Goal: Task Accomplishment & Management: Manage account settings

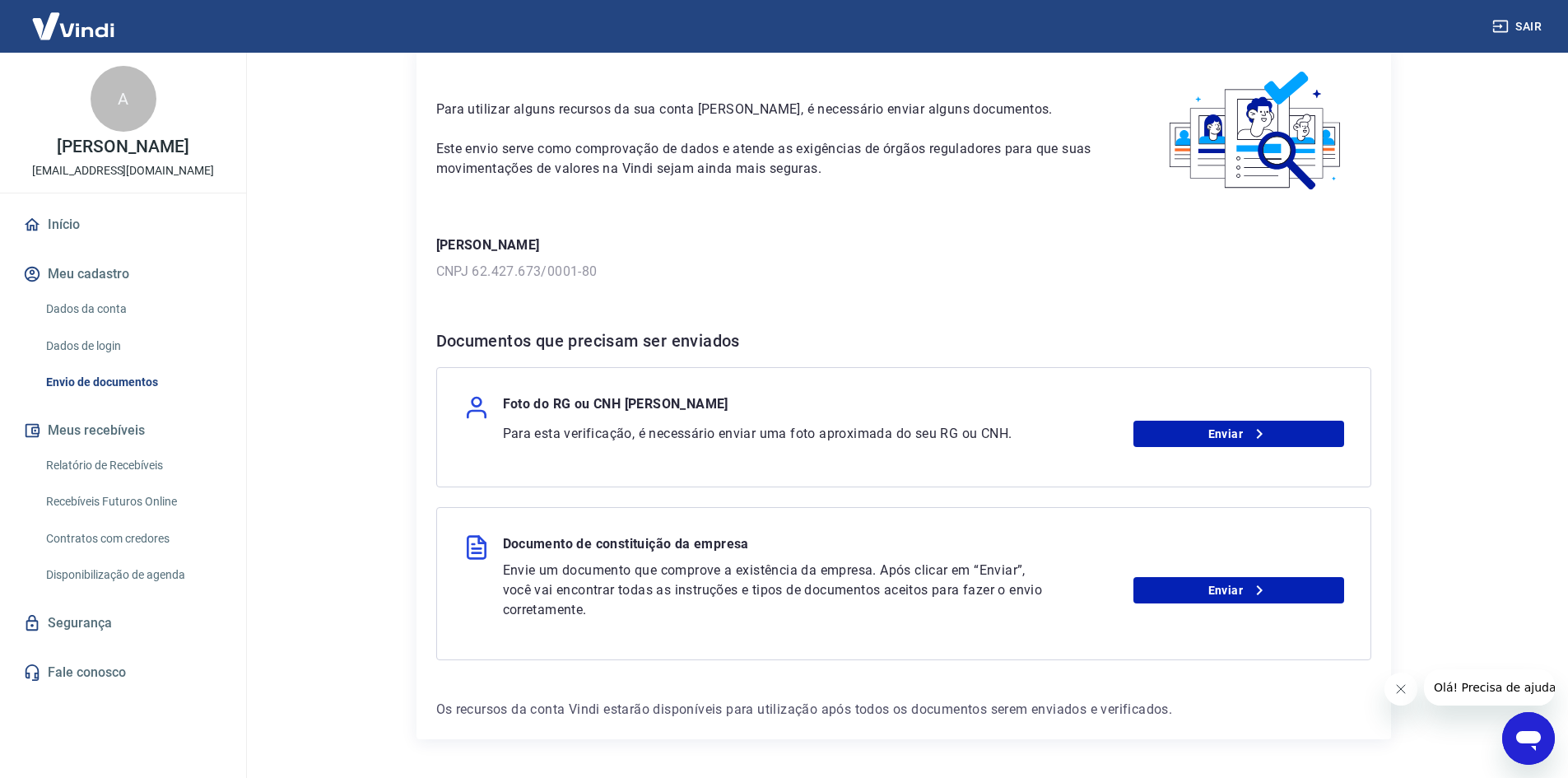
scroll to position [123, 0]
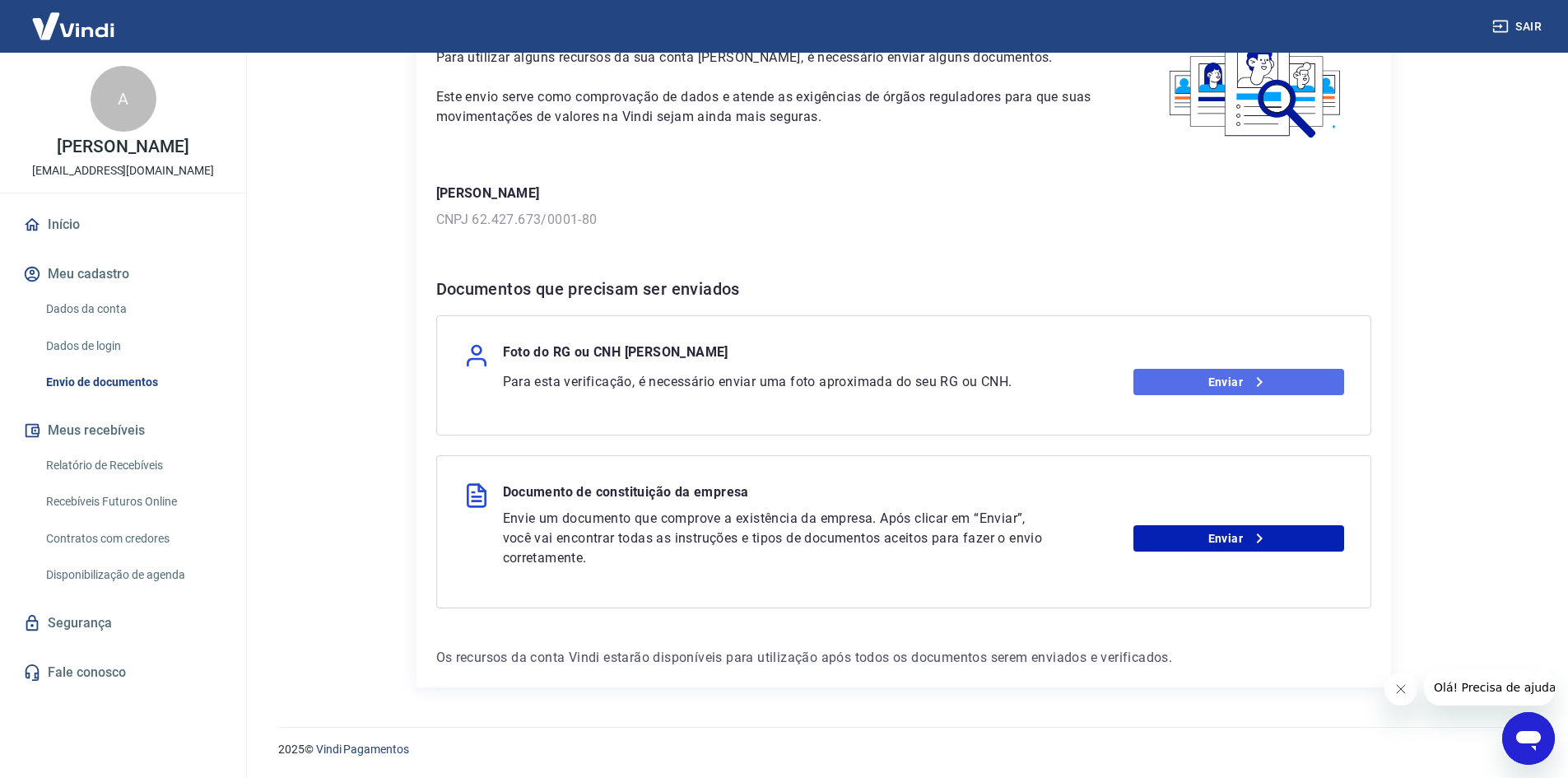
click at [1182, 374] on link "Enviar" at bounding box center [1239, 382] width 211 height 27
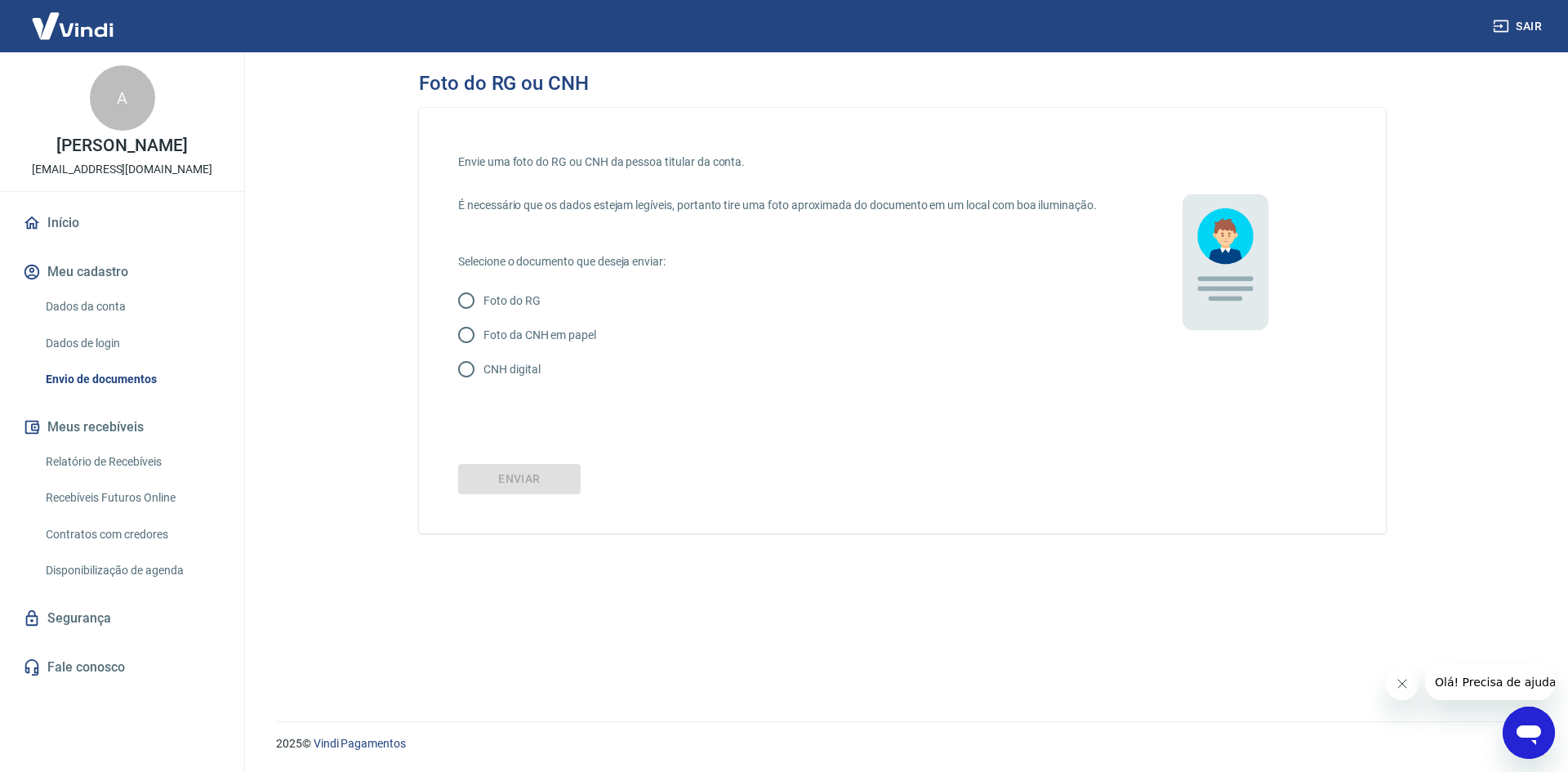
click at [526, 310] on p "Foto do RG" at bounding box center [512, 301] width 57 height 17
click at [484, 317] on input "Foto do RG" at bounding box center [466, 300] width 34 height 34
radio input "true"
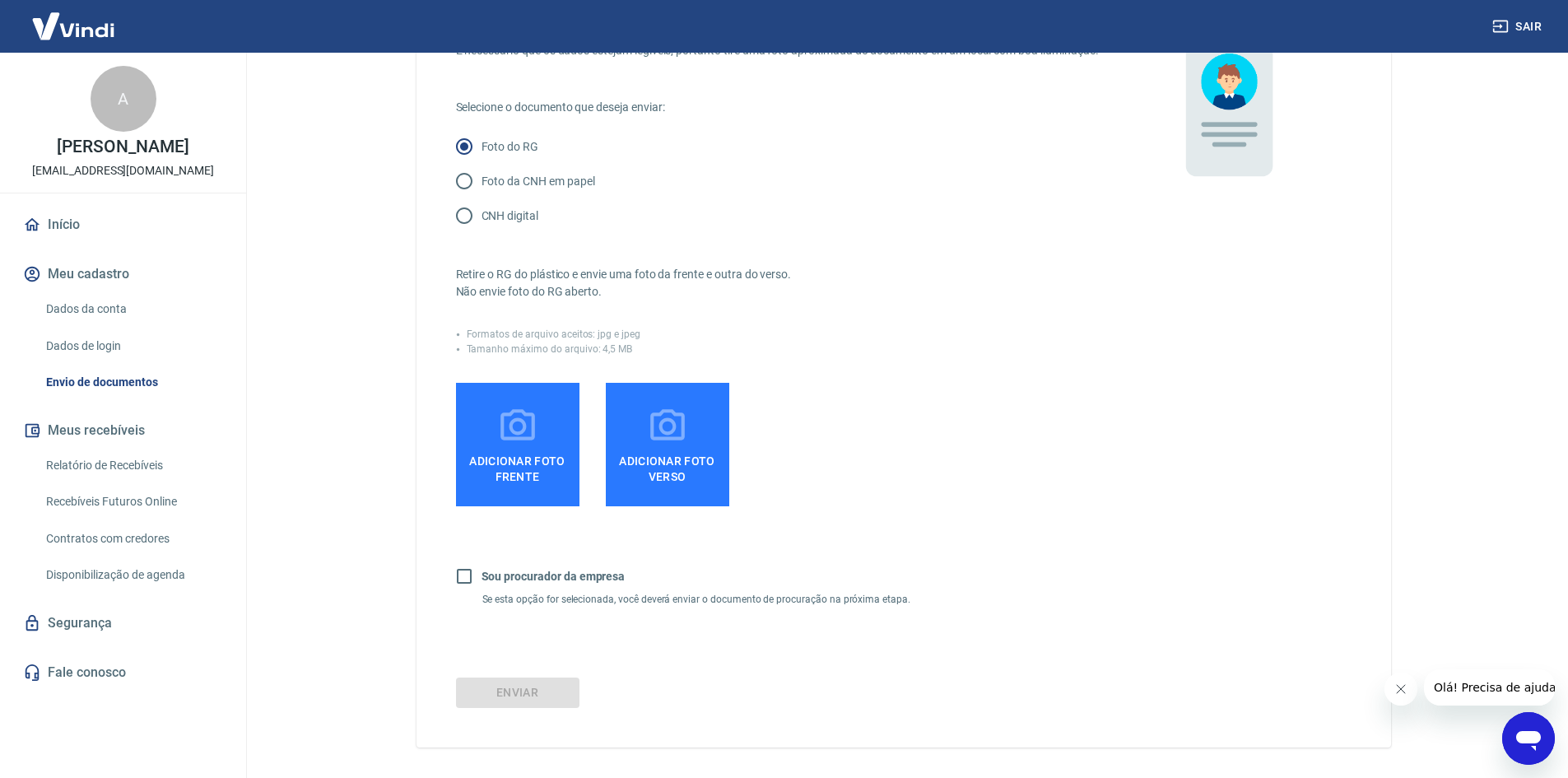
scroll to position [164, 0]
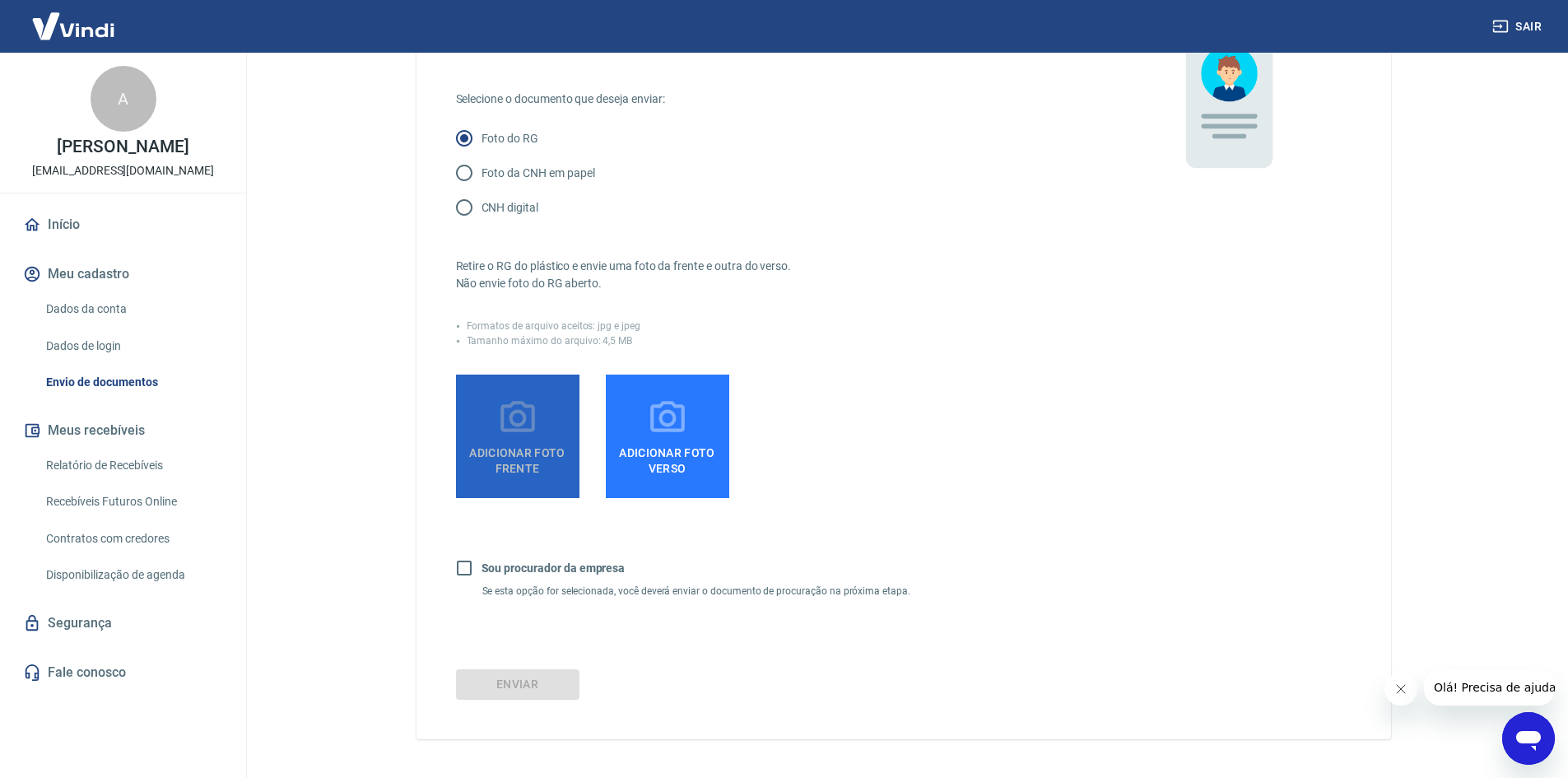
click at [553, 457] on span "Adicionar foto frente" at bounding box center [518, 457] width 111 height 37
click at [0, 0] on input "Adicionar foto frente" at bounding box center [0, 0] width 0 height 0
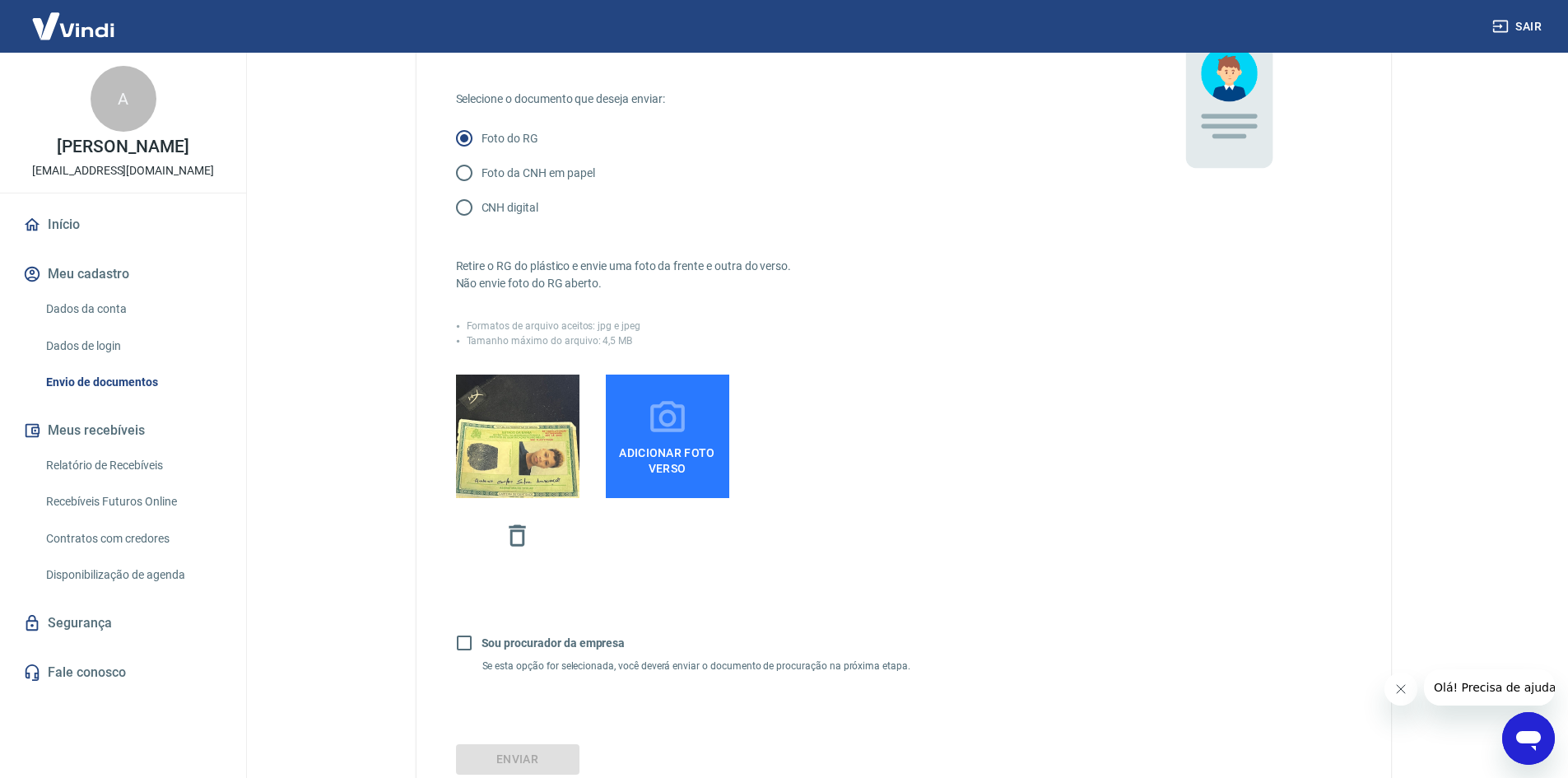
click at [658, 439] on icon at bounding box center [667, 418] width 41 height 41
click at [0, 0] on input "Adicionar foto verso" at bounding box center [0, 0] width 0 height 0
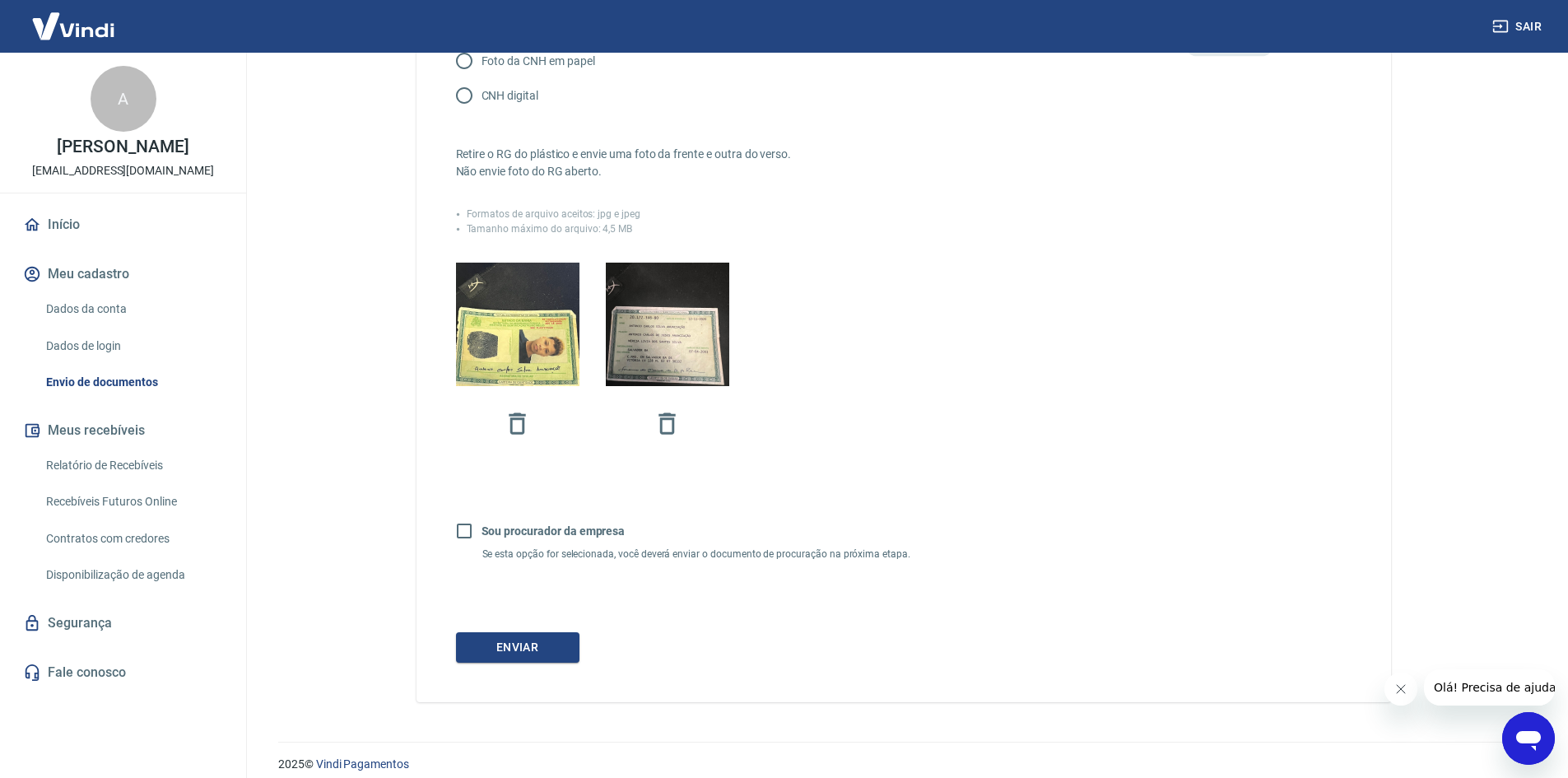
scroll to position [308, 0]
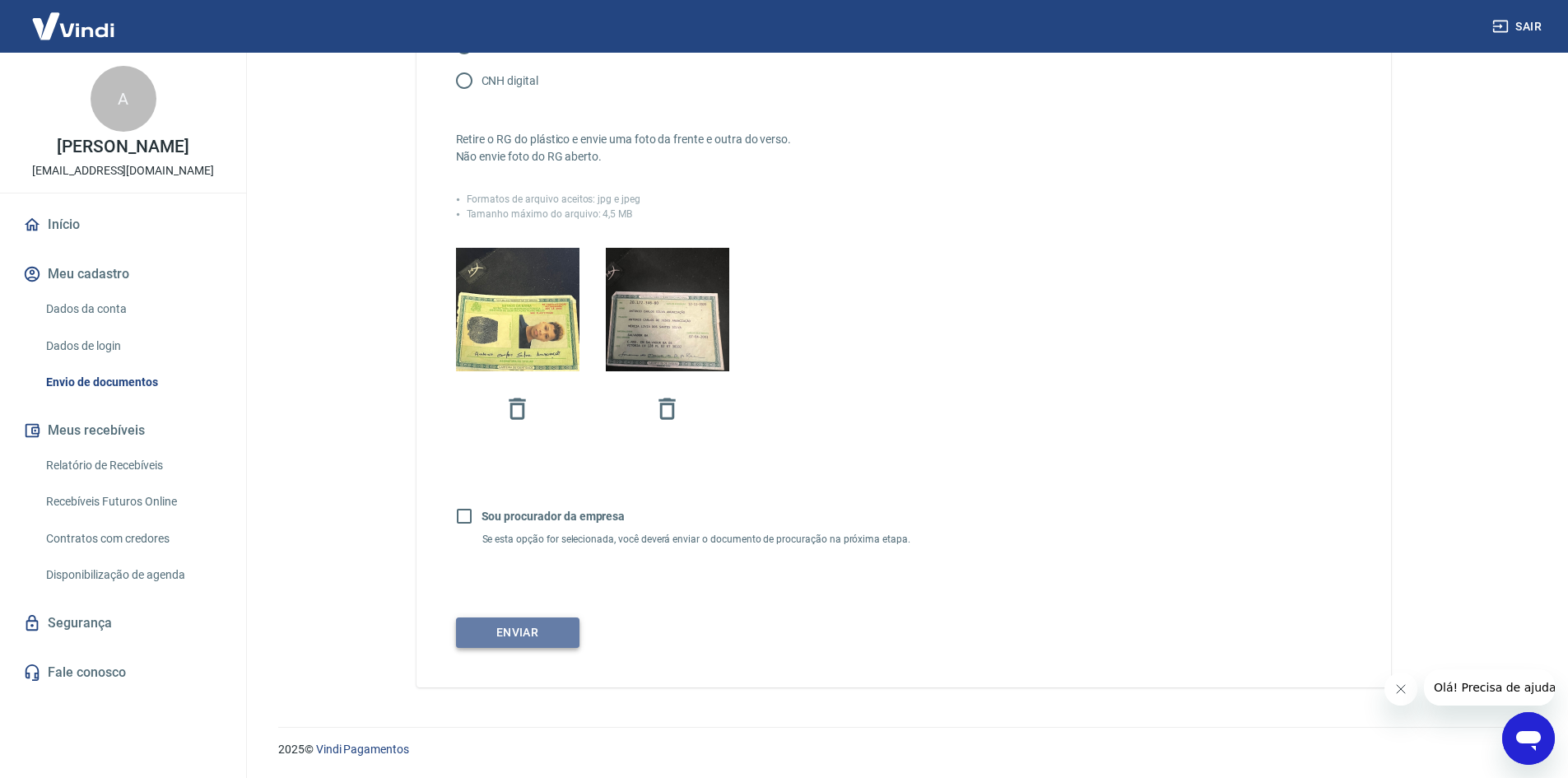
click at [538, 626] on button "Enviar" at bounding box center [517, 633] width 123 height 31
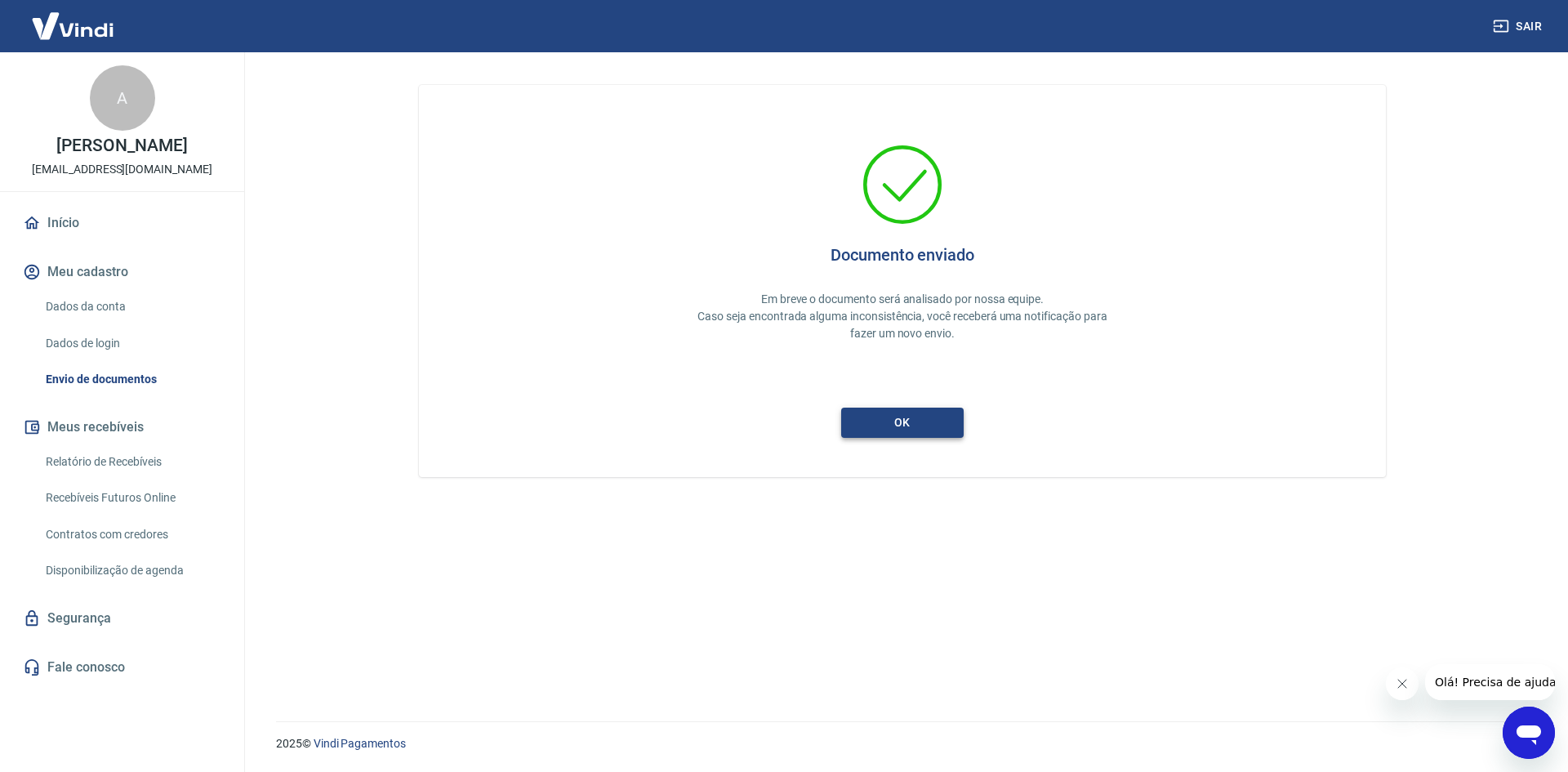
click at [935, 412] on button "ok" at bounding box center [901, 422] width 122 height 30
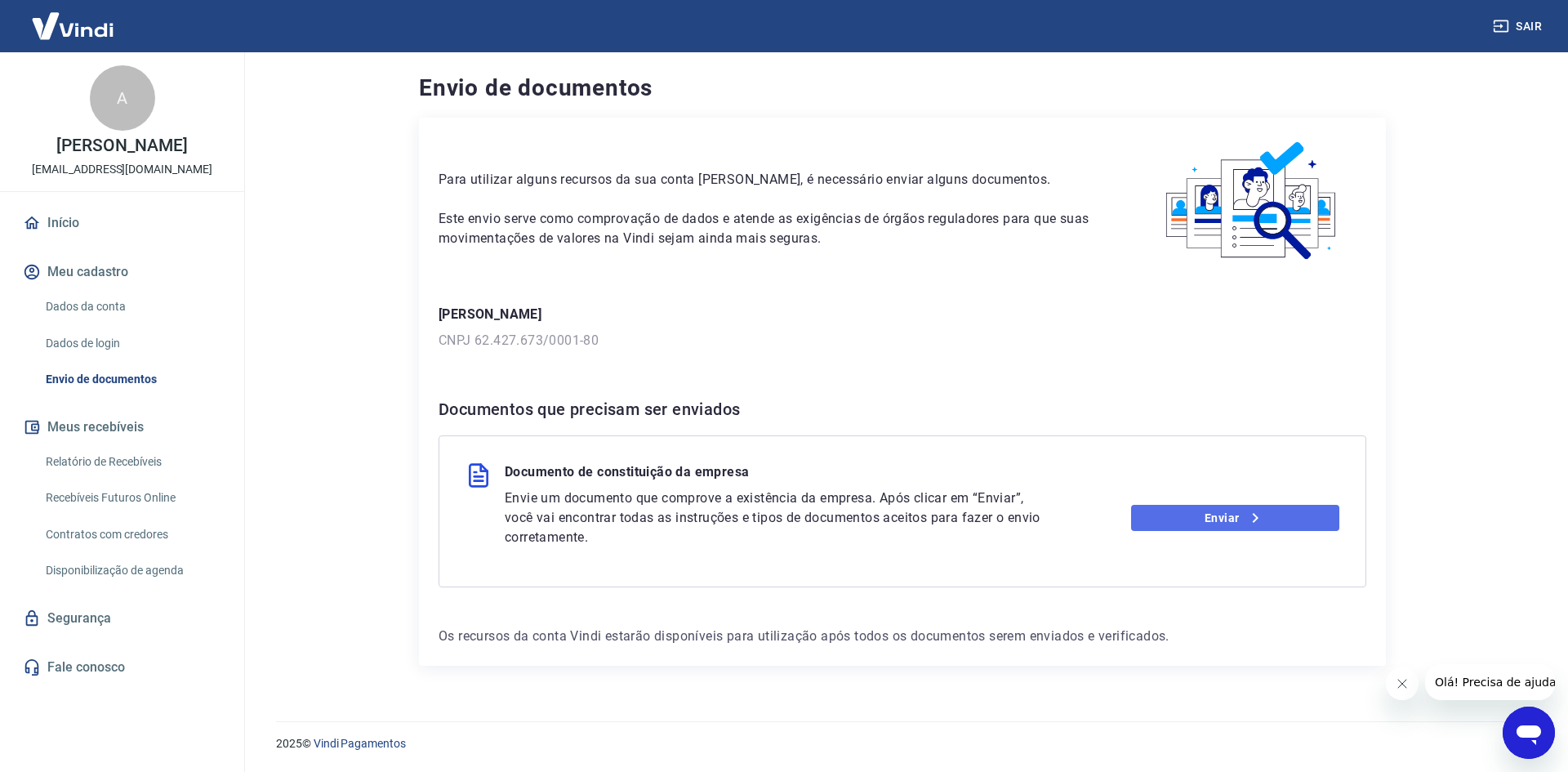
click at [1186, 517] on link "Enviar" at bounding box center [1235, 518] width 209 height 27
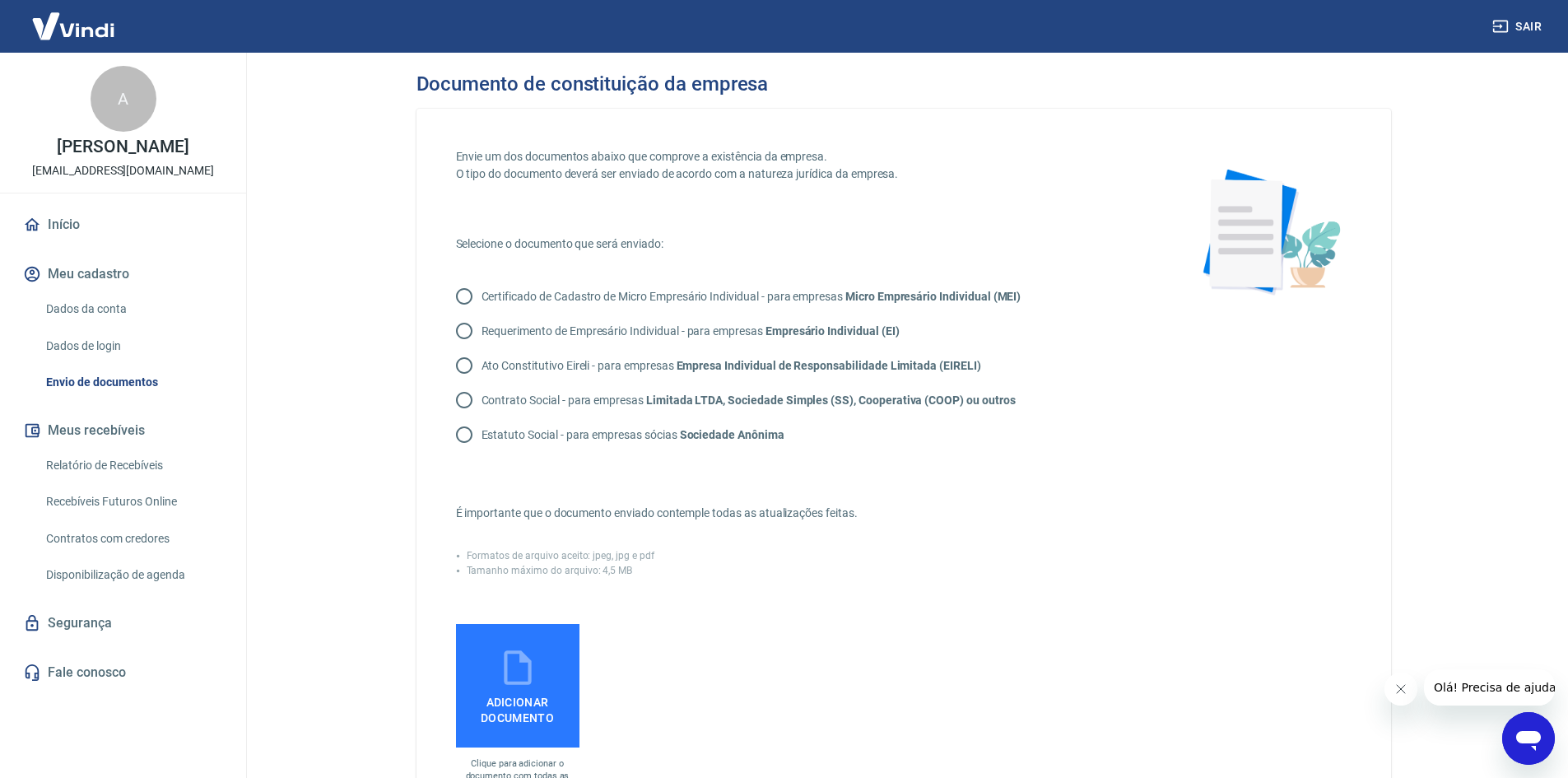
click at [596, 402] on p "Contrato Social - para empresas Limitada LTDA, Sociedade Simples (SS), Cooperat…" at bounding box center [749, 401] width 534 height 17
click at [482, 402] on input "Contrato Social - para empresas Limitada LTDA, Sociedade Simples (SS), Cooperat…" at bounding box center [464, 400] width 34 height 34
radio input "true"
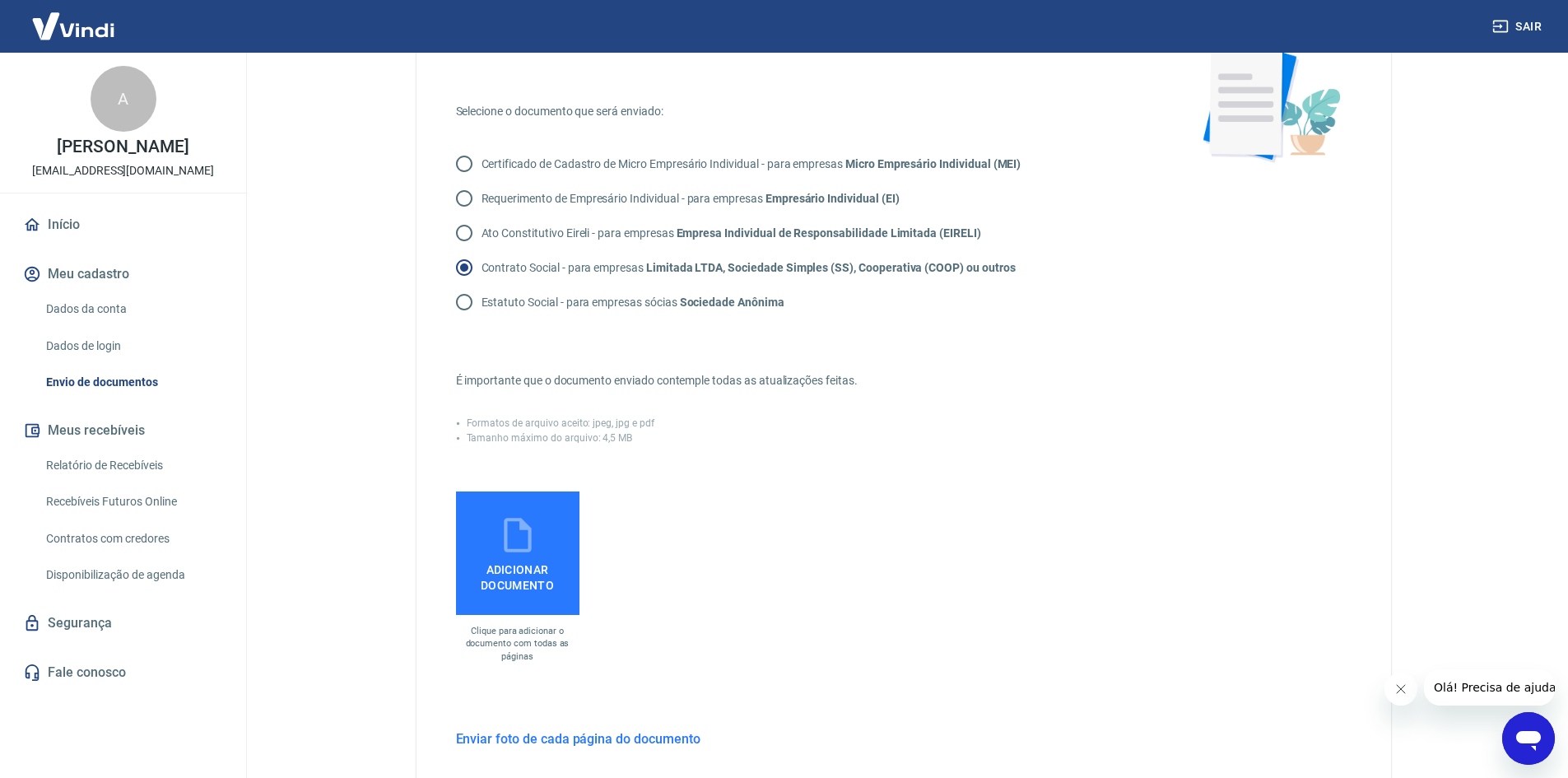
scroll to position [164, 0]
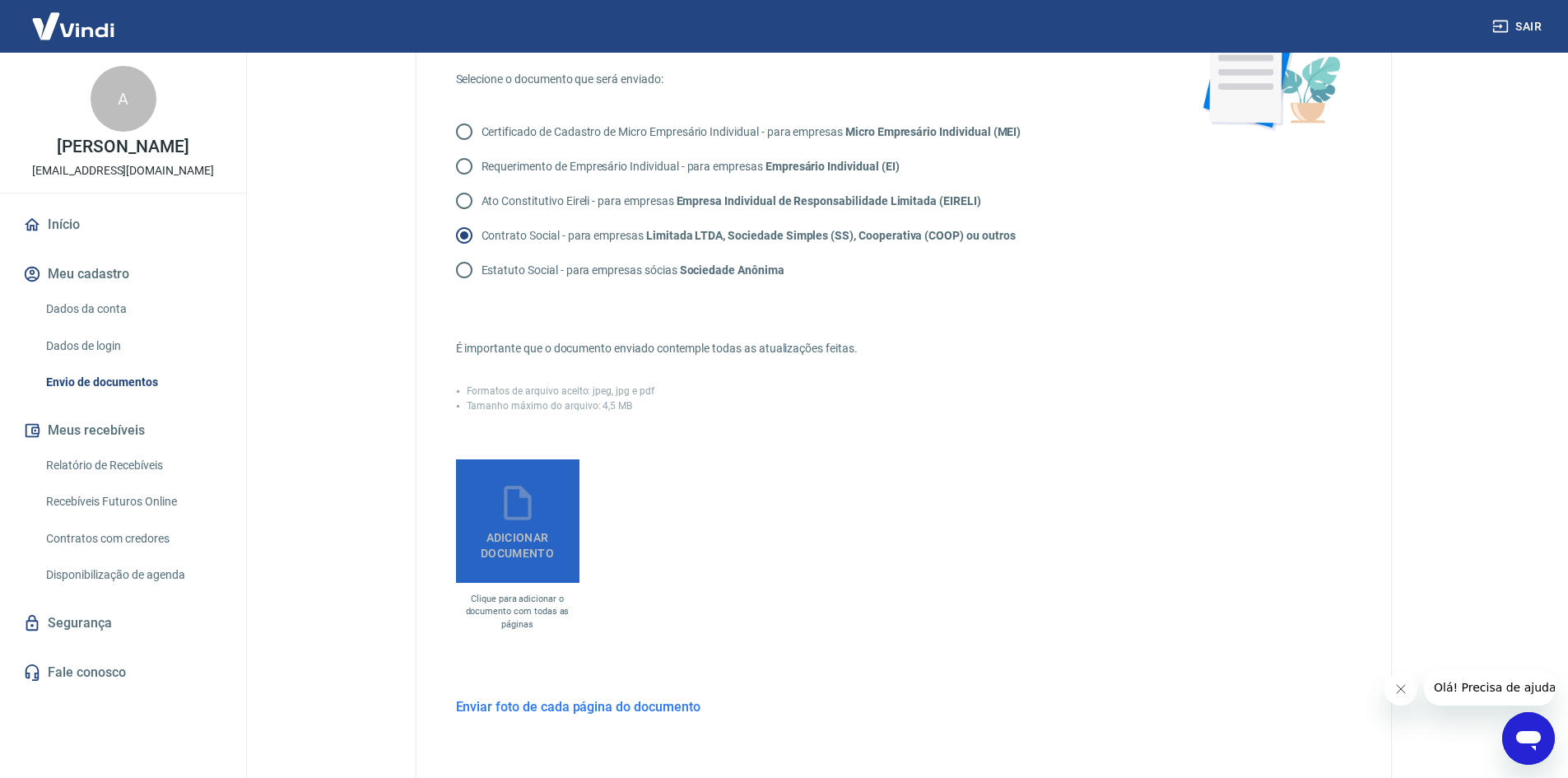
click at [540, 505] on label "Adicionar documento" at bounding box center [517, 520] width 123 height 123
click at [0, 0] on input "Adicionar documento" at bounding box center [0, 0] width 0 height 0
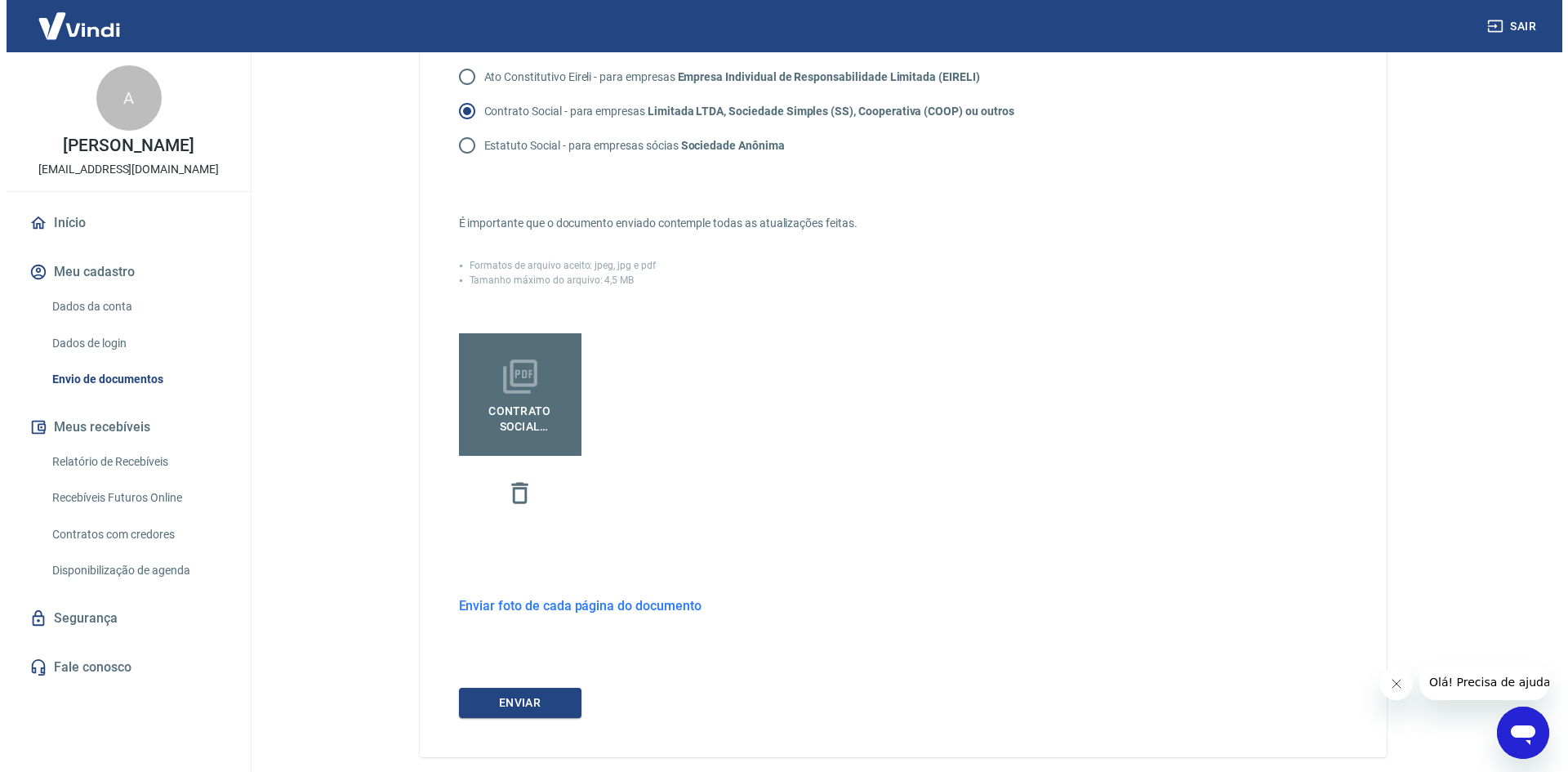
scroll to position [361, 0]
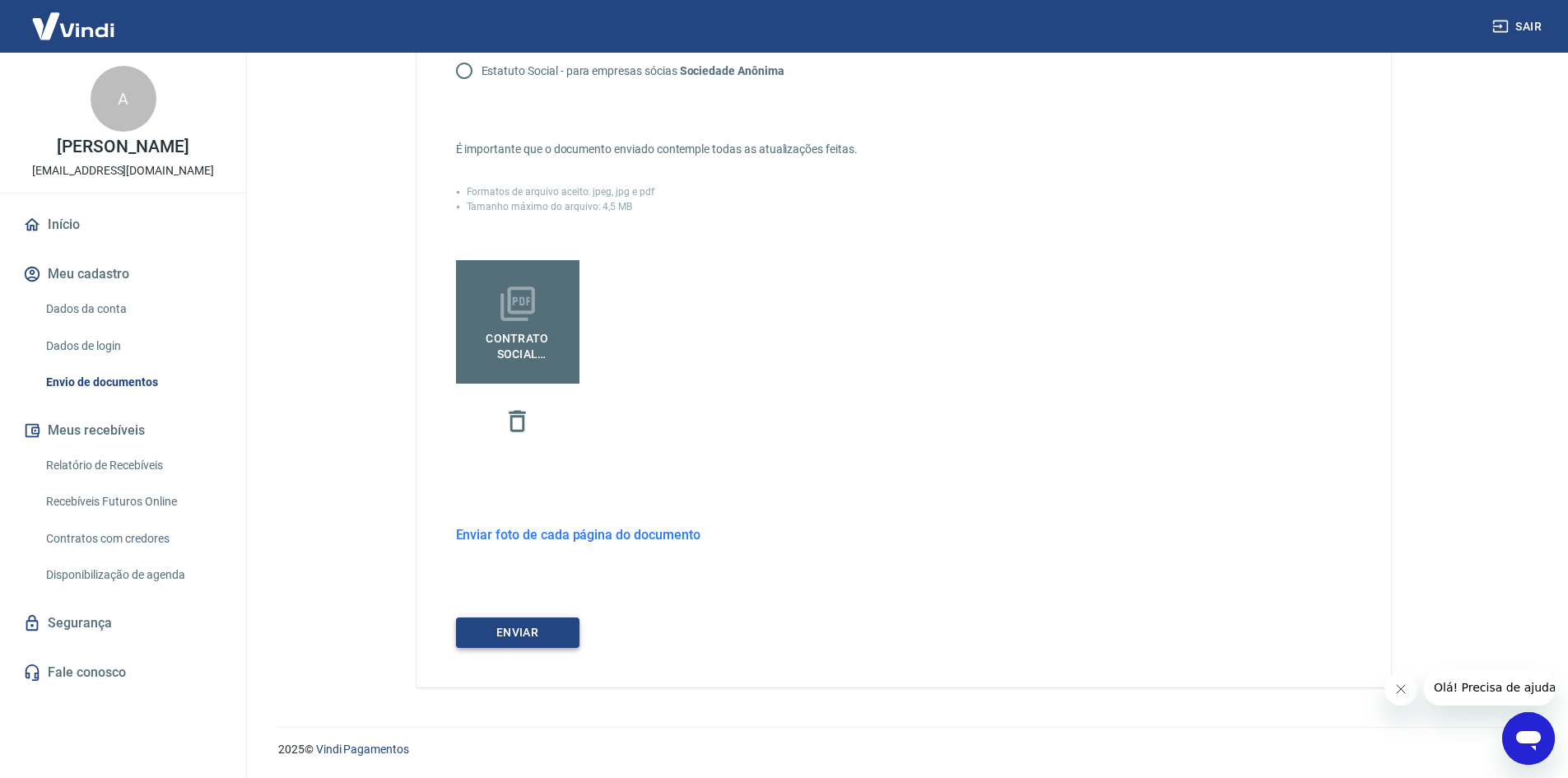
click at [554, 647] on button "ENVIAR" at bounding box center [517, 633] width 123 height 31
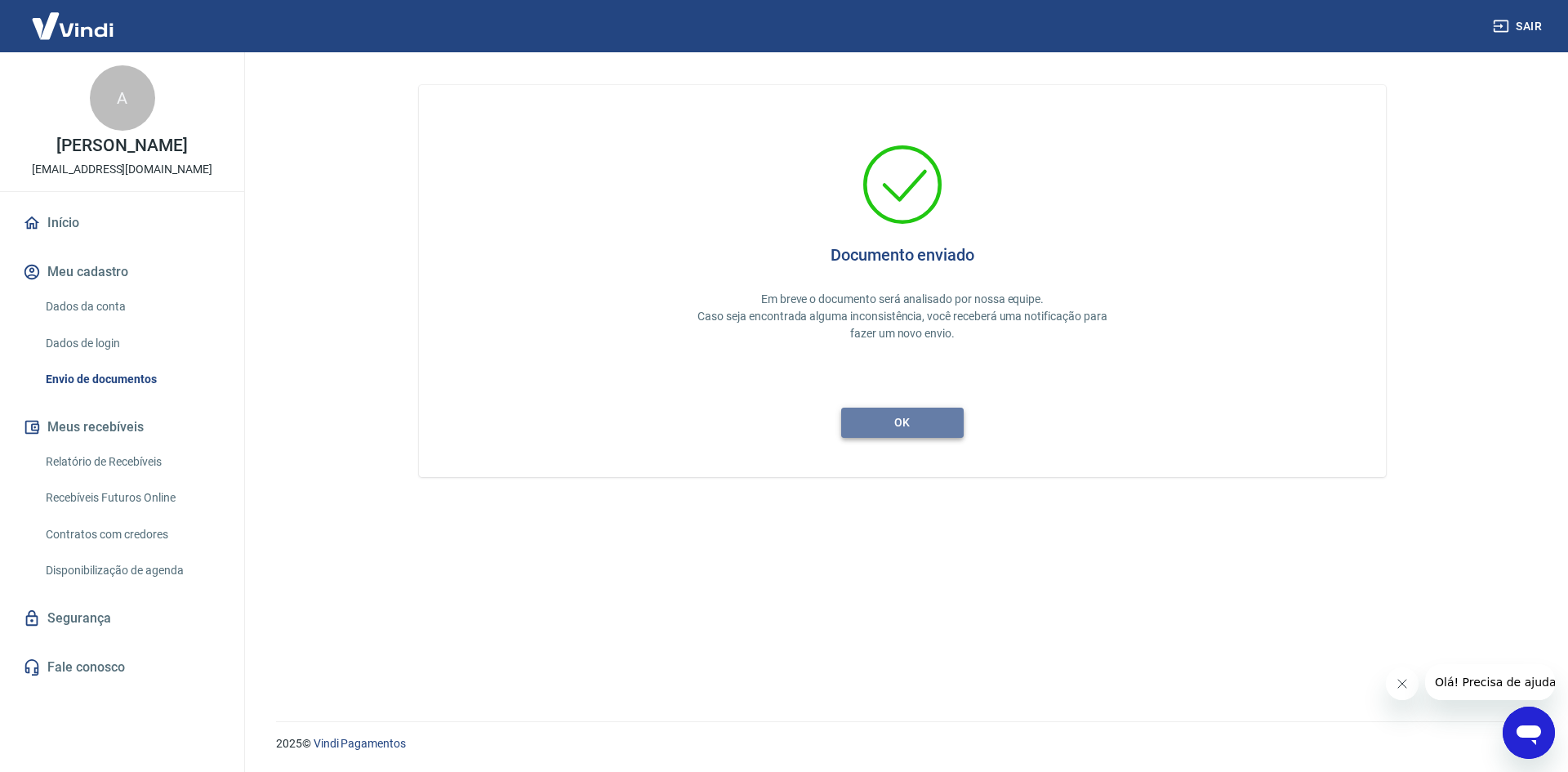
click at [934, 416] on button "ok" at bounding box center [901, 422] width 122 height 30
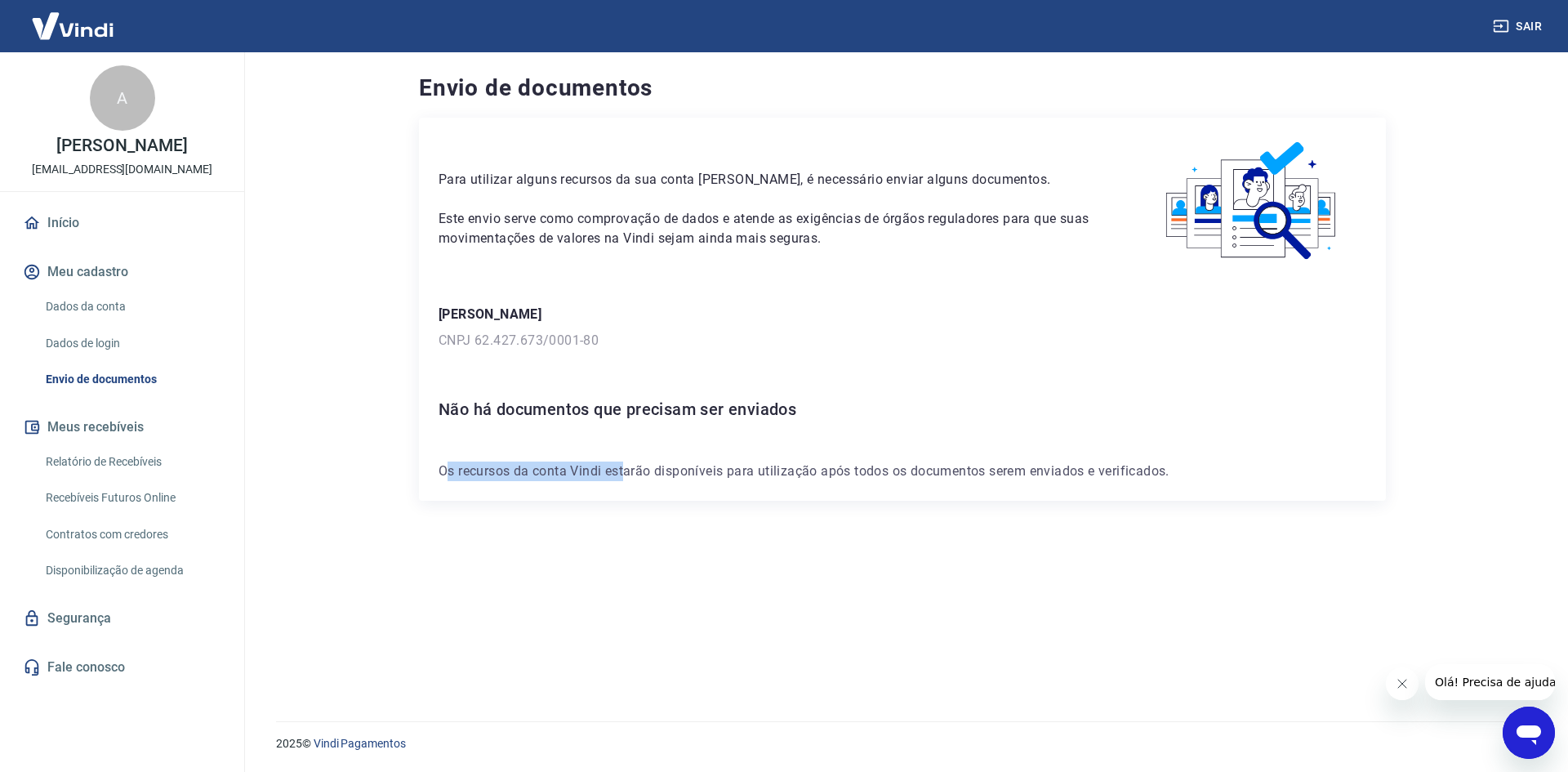
drag, startPoint x: 445, startPoint y: 449, endPoint x: 712, endPoint y: 470, distance: 267.8
click at [634, 466] on div "Para utilizar alguns recursos da sua conta Vindi, é necessário enviar alguns do…" at bounding box center [901, 309] width 967 height 383
click at [744, 469] on p "Os recursos da conta Vindi estarão disponíveis para utilização após todos os do…" at bounding box center [902, 471] width 928 height 20
click at [510, 339] on p "CNPJ 62.427.673/0001-80" at bounding box center [902, 340] width 928 height 20
click at [137, 478] on link "Relatório de Recebíveis" at bounding box center [132, 461] width 186 height 33
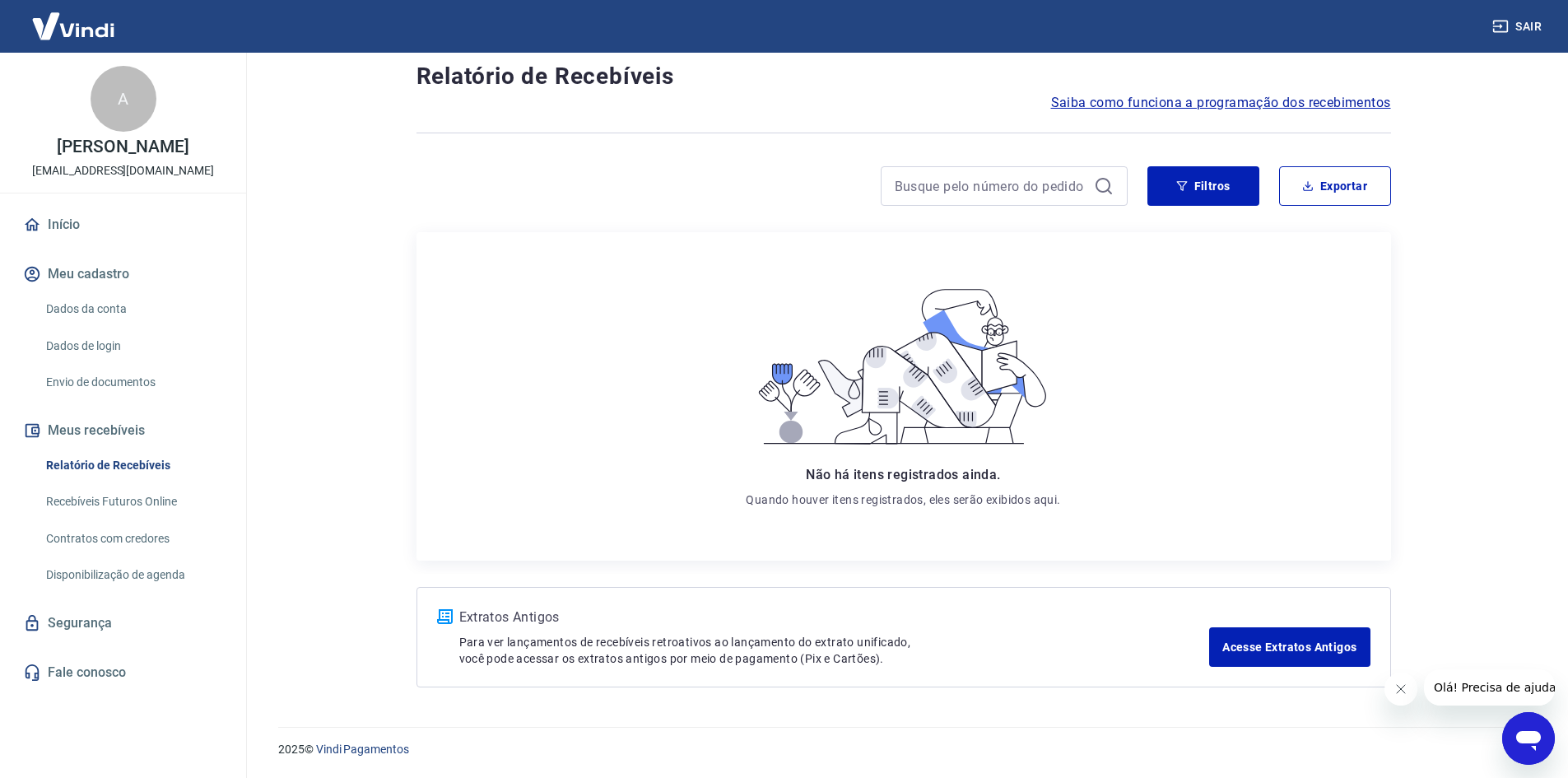
click at [185, 556] on link "Contratos com credores" at bounding box center [133, 538] width 187 height 33
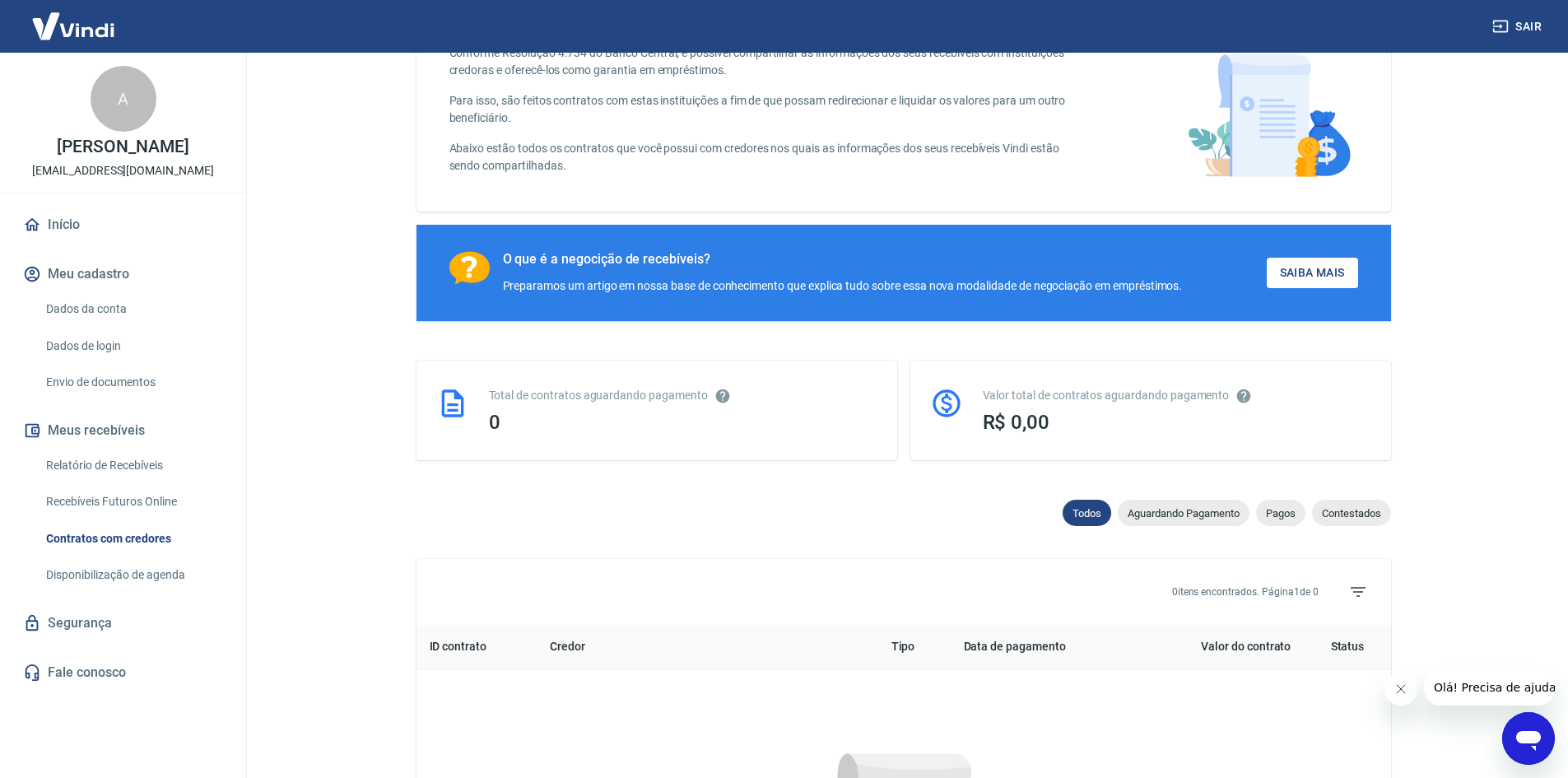
scroll to position [583, 0]
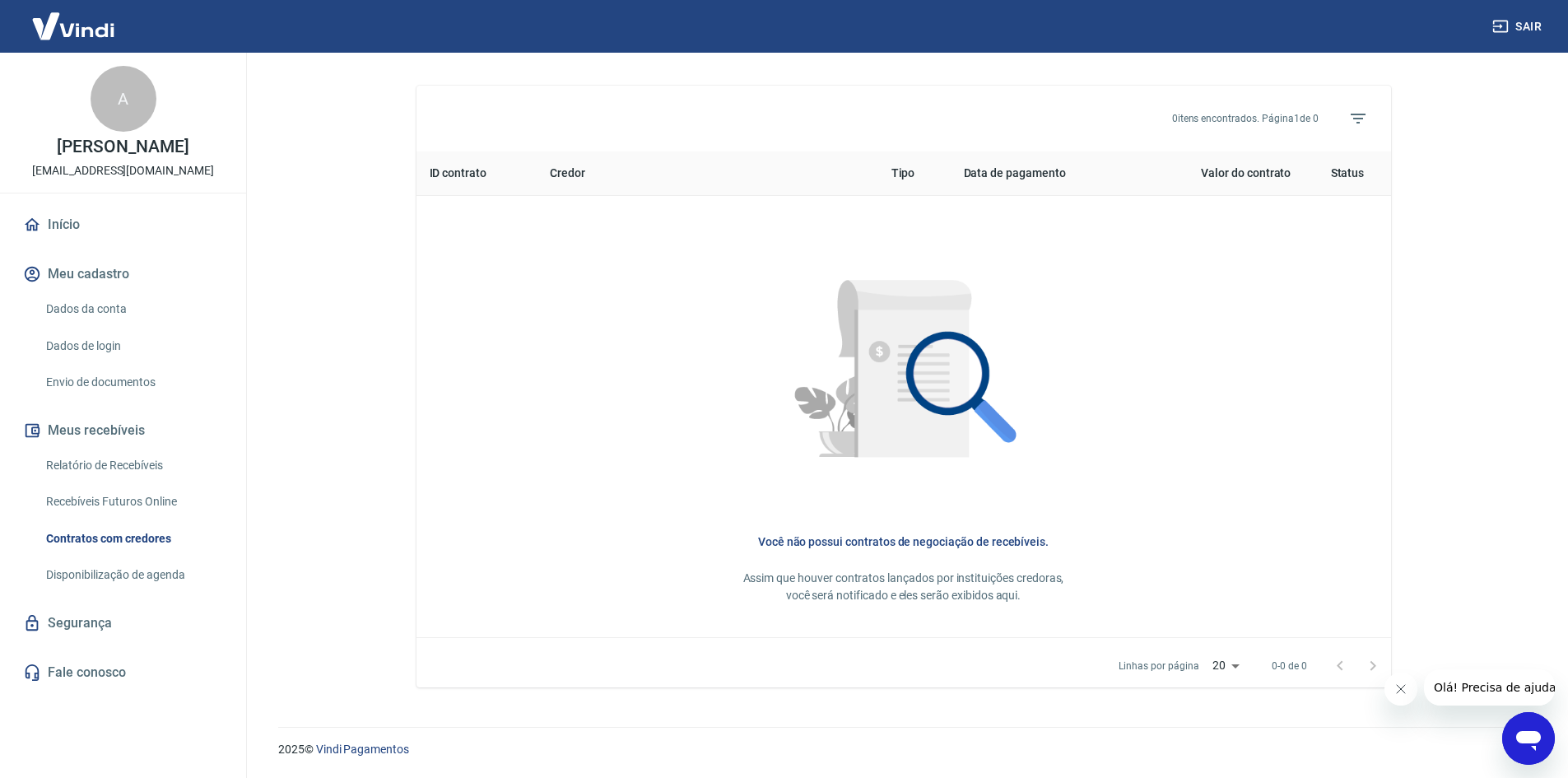
click at [203, 591] on link "Disponibilização de agenda" at bounding box center [133, 575] width 187 height 33
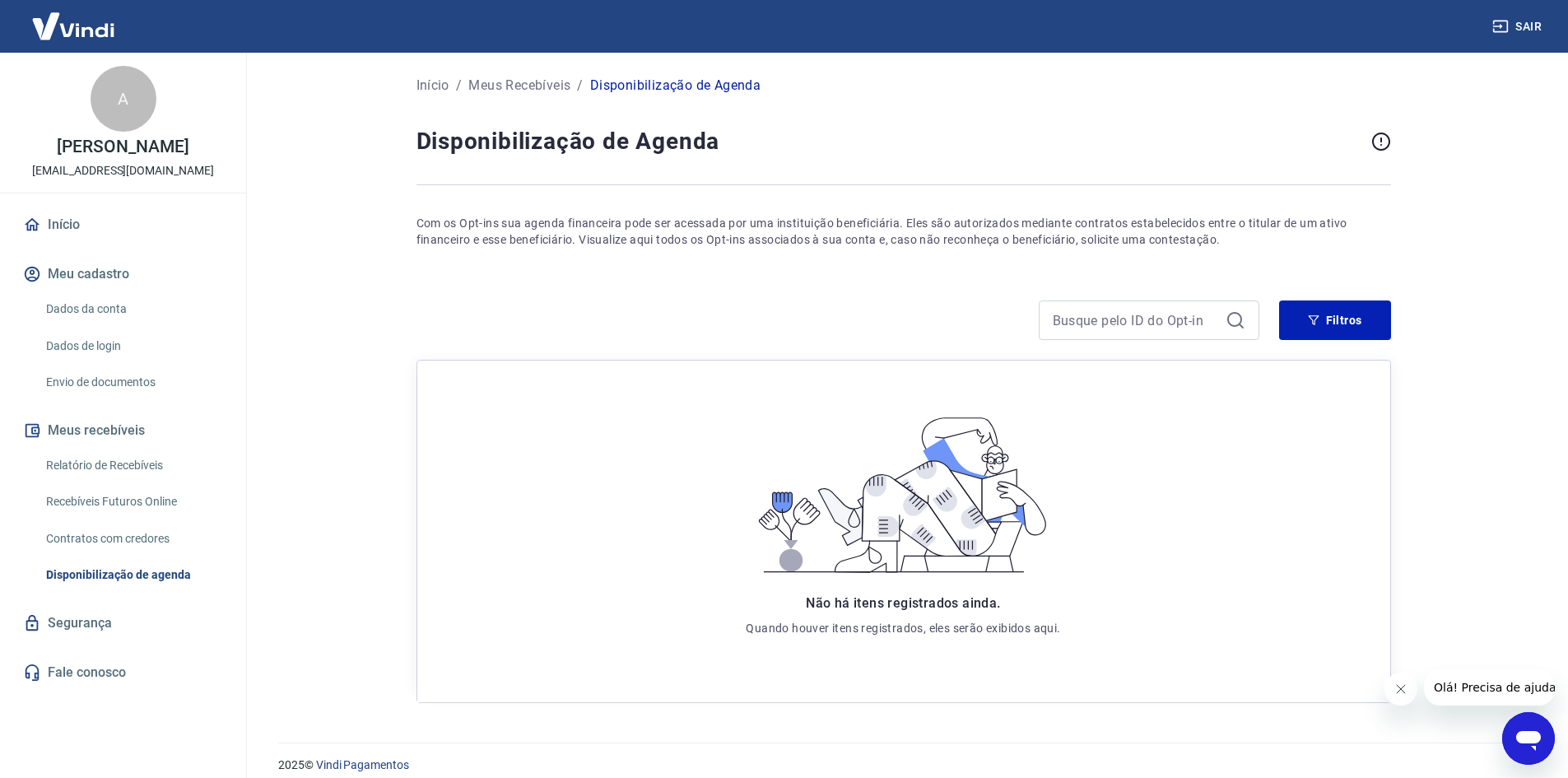
click at [200, 641] on link "Segurança" at bounding box center [123, 623] width 206 height 36
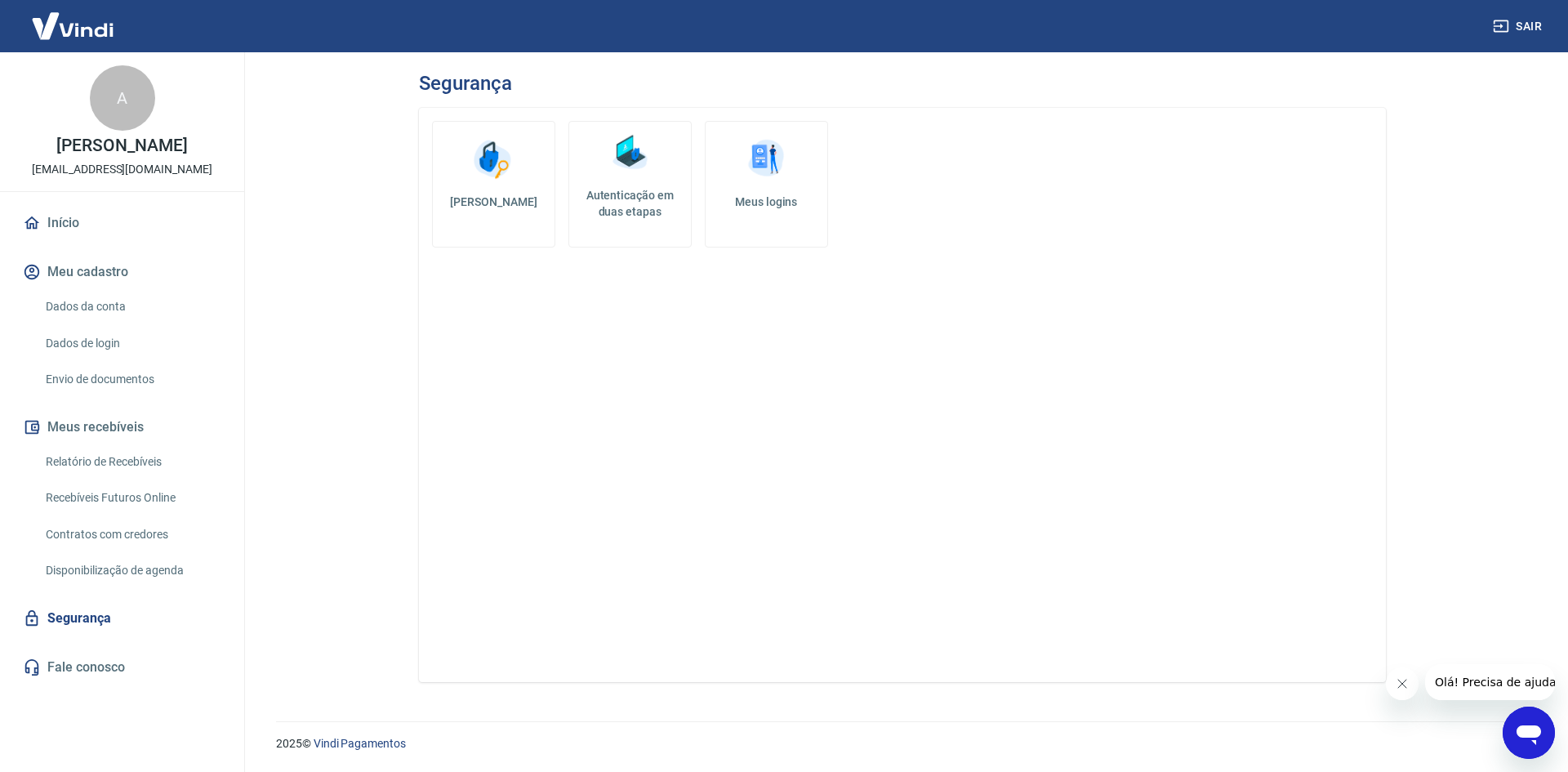
click at [94, 236] on link "Início" at bounding box center [122, 223] width 205 height 36
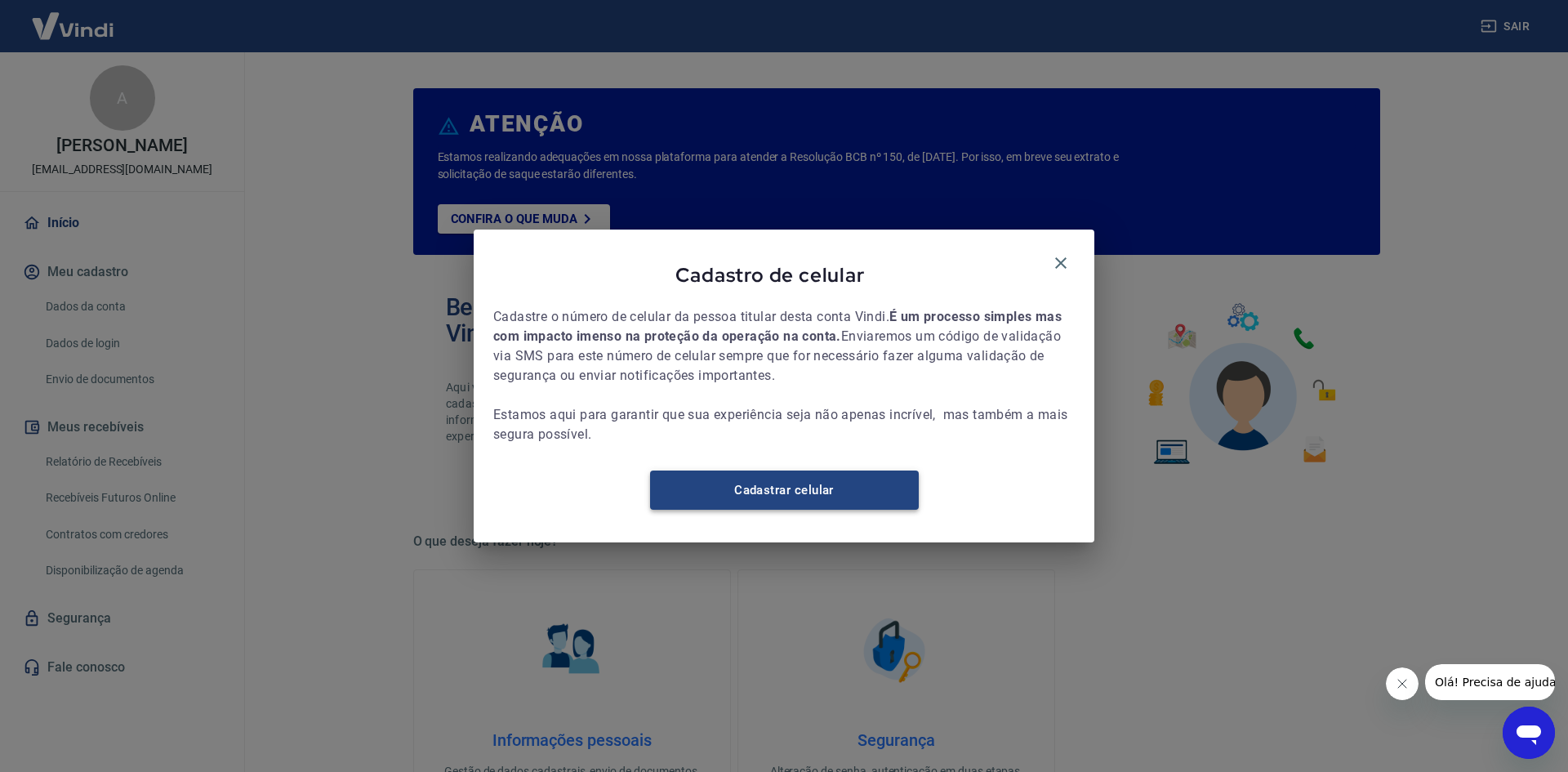
click at [842, 491] on link "Cadastrar celular" at bounding box center [784, 490] width 269 height 39
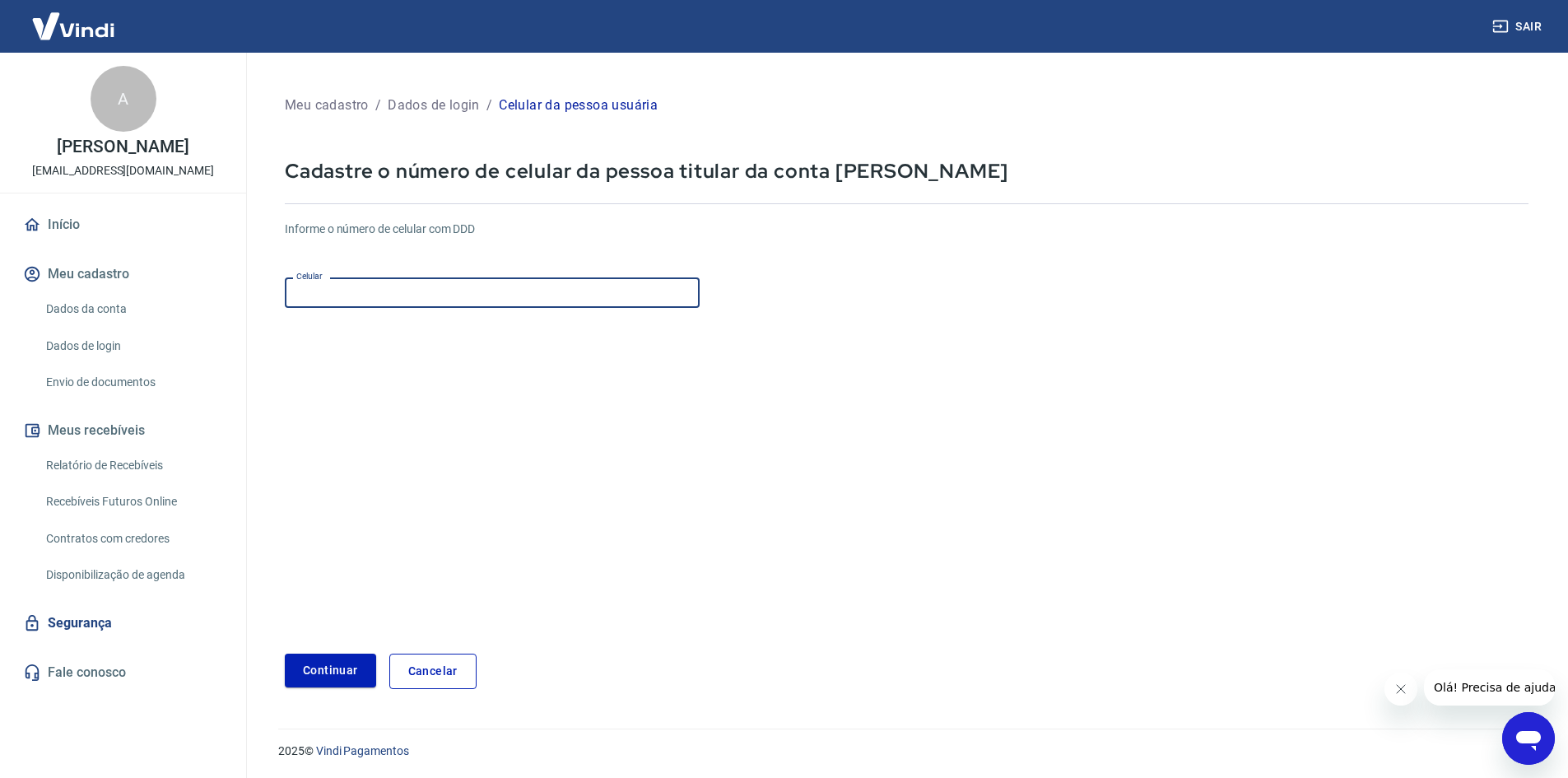
click at [550, 300] on input "Celular" at bounding box center [491, 293] width 415 height 31
type input "(11) 95030-8469"
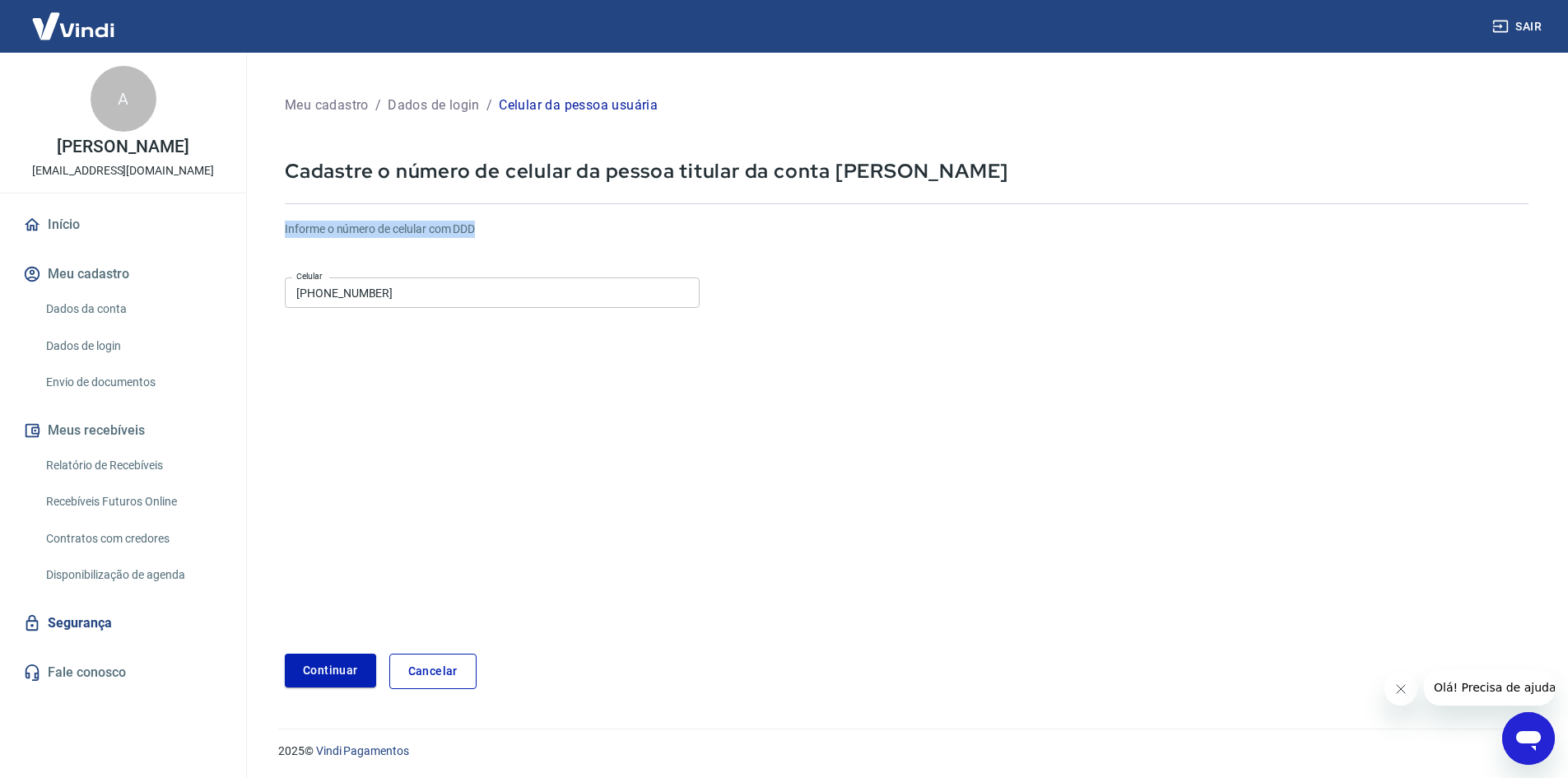
drag, startPoint x: 382, startPoint y: 222, endPoint x: 275, endPoint y: 215, distance: 107.2
click at [270, 216] on div "Meu cadastro / Dados de login / Celular da pessoa usuária Cadastre o número de …" at bounding box center [907, 390] width 1283 height 637
click at [541, 232] on h6 "Informe o número de celular com DDD" at bounding box center [906, 229] width 1244 height 17
click at [343, 665] on button "Continuar" at bounding box center [330, 670] width 92 height 33
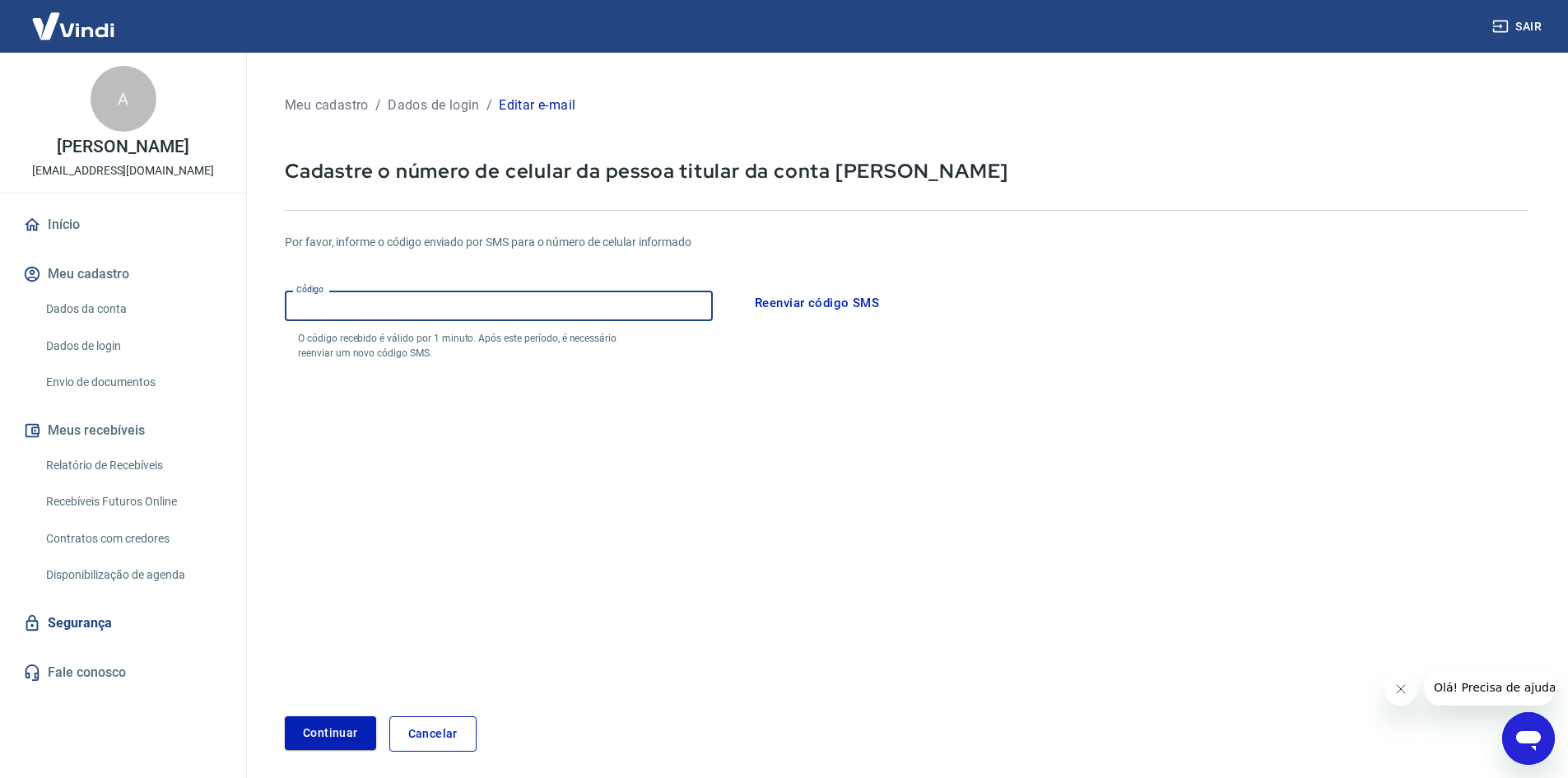
click at [475, 295] on input "Código" at bounding box center [498, 305] width 428 height 31
click at [382, 301] on input "Código" at bounding box center [498, 305] width 428 height 31
type input "5"
type input "442365"
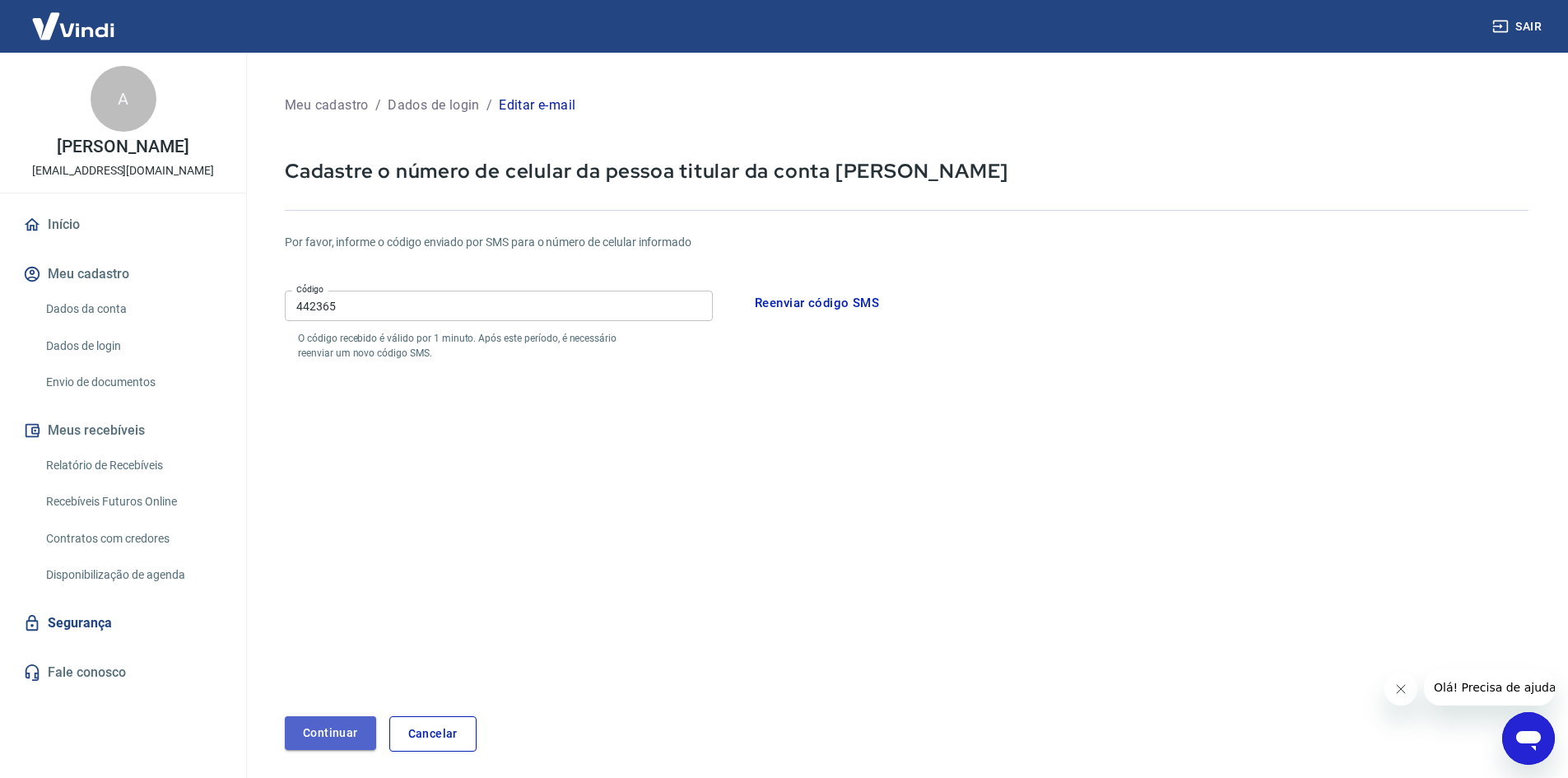
click at [349, 725] on button "Continuar" at bounding box center [330, 732] width 92 height 33
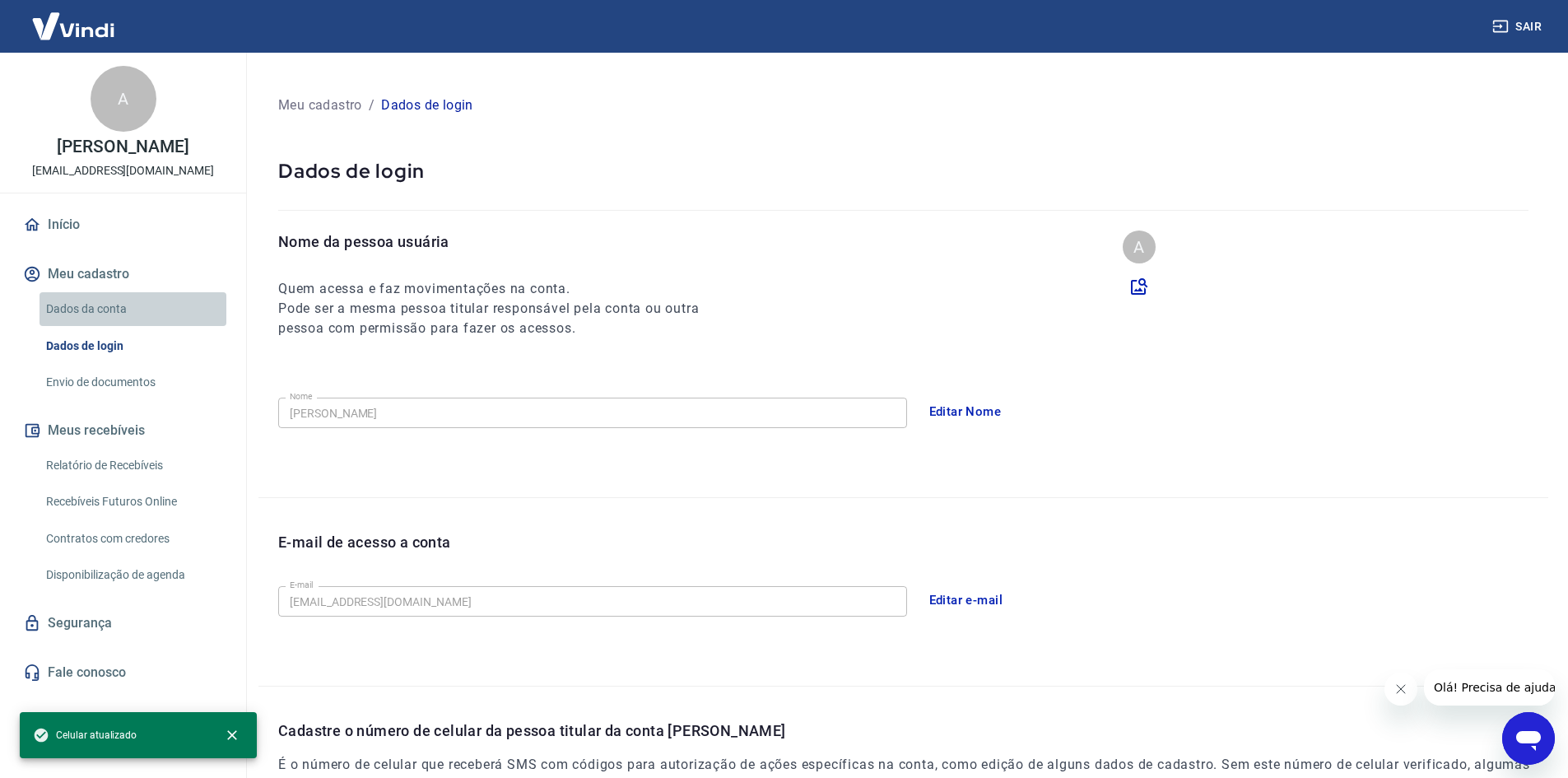
click at [133, 326] on link "Dados da conta" at bounding box center [133, 308] width 187 height 33
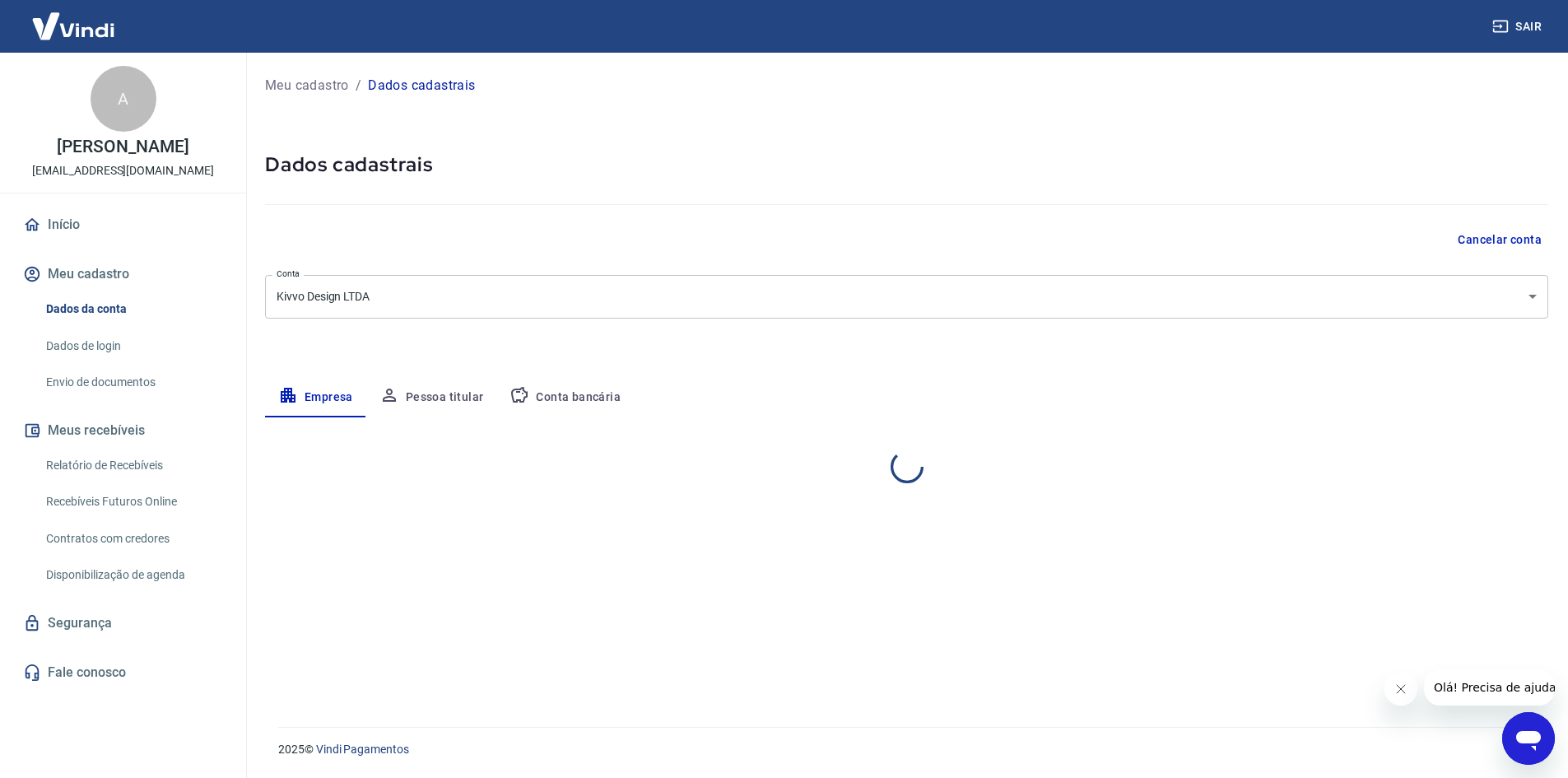
select select "PR"
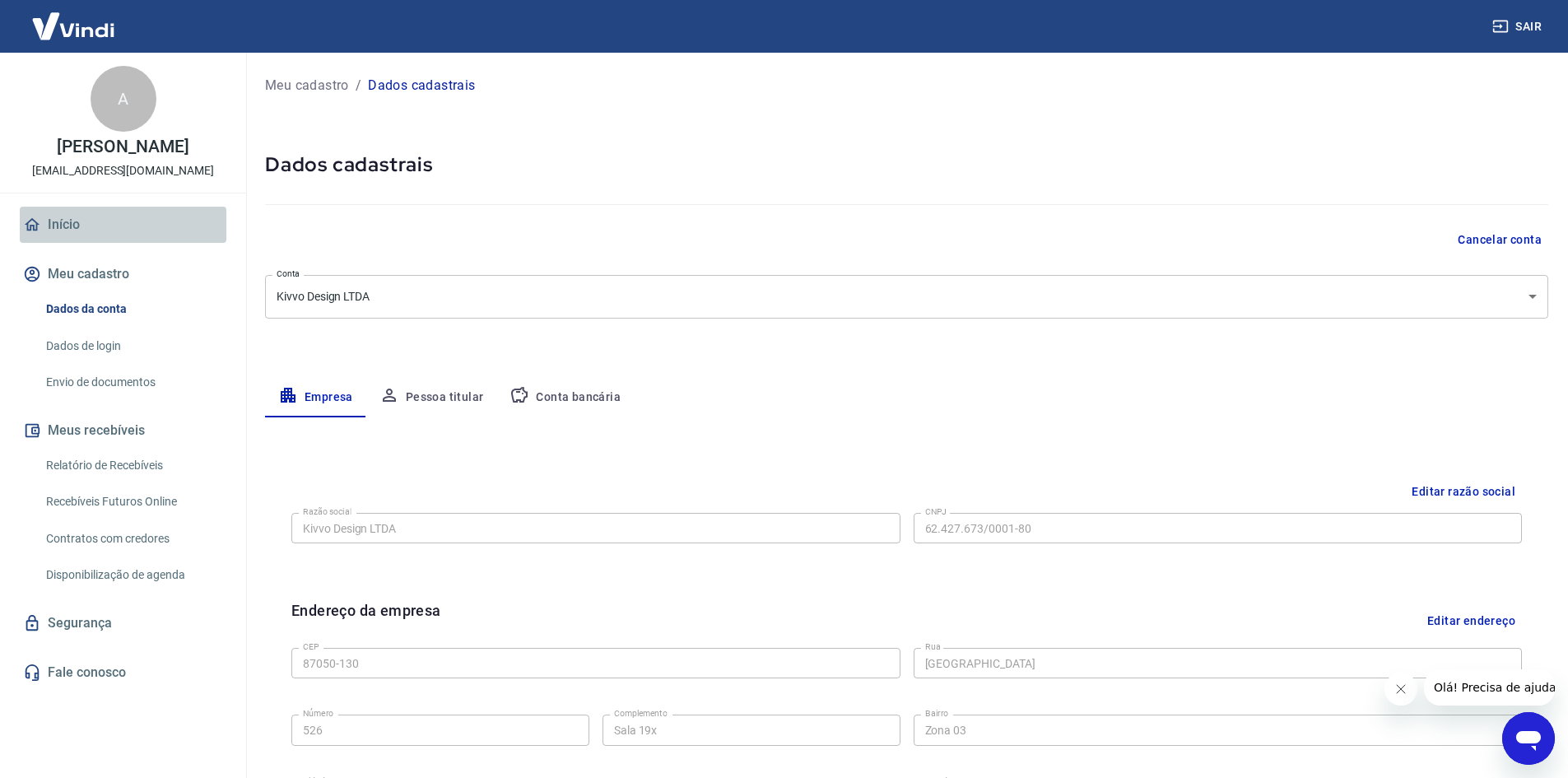
click at [87, 242] on link "Início" at bounding box center [123, 224] width 206 height 36
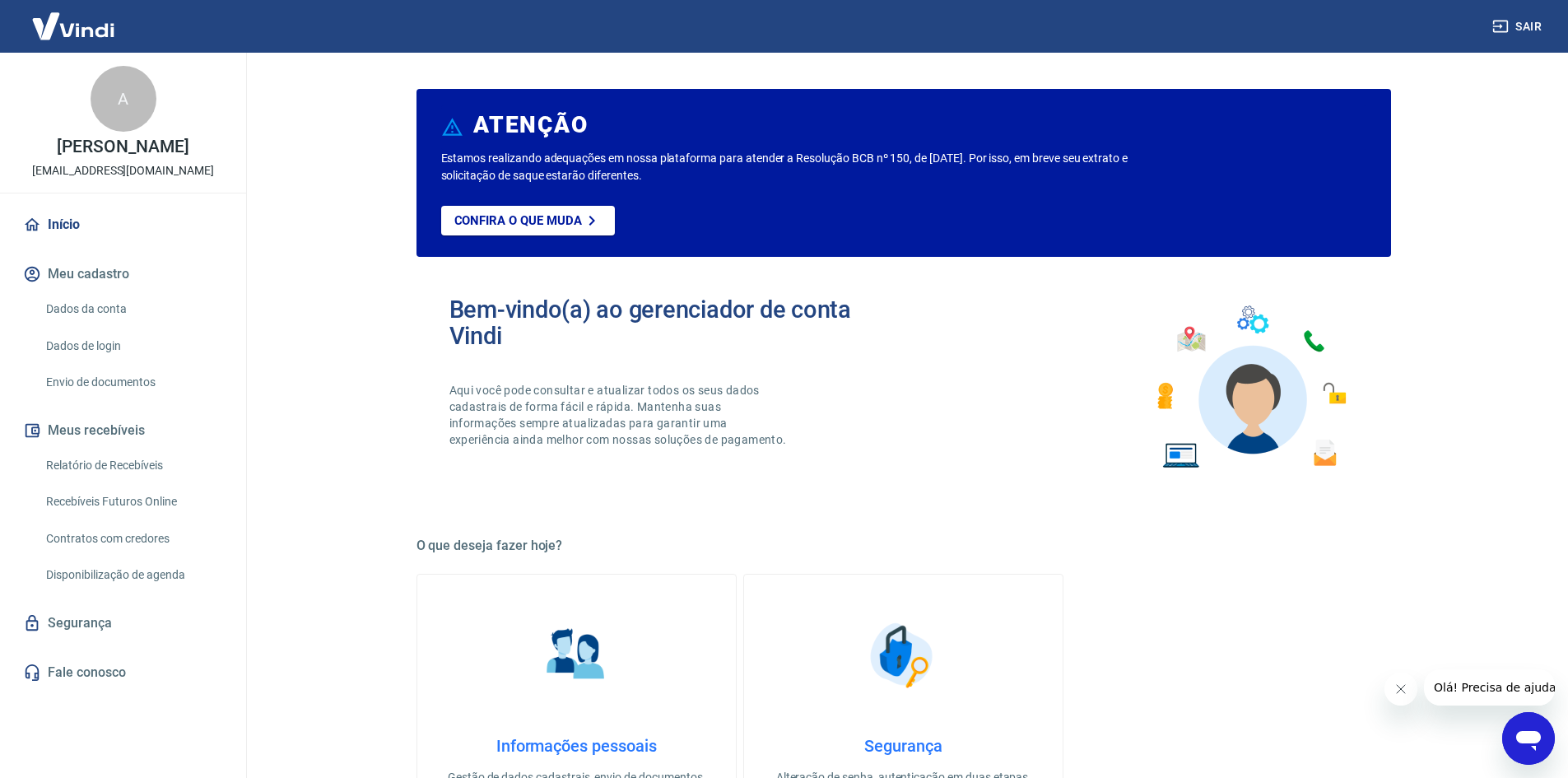
click at [619, 364] on div "Bem-vindo(a) ao gerenciador de conta Vindi Aqui você pode consultar e atualizar…" at bounding box center [677, 387] width 454 height 182
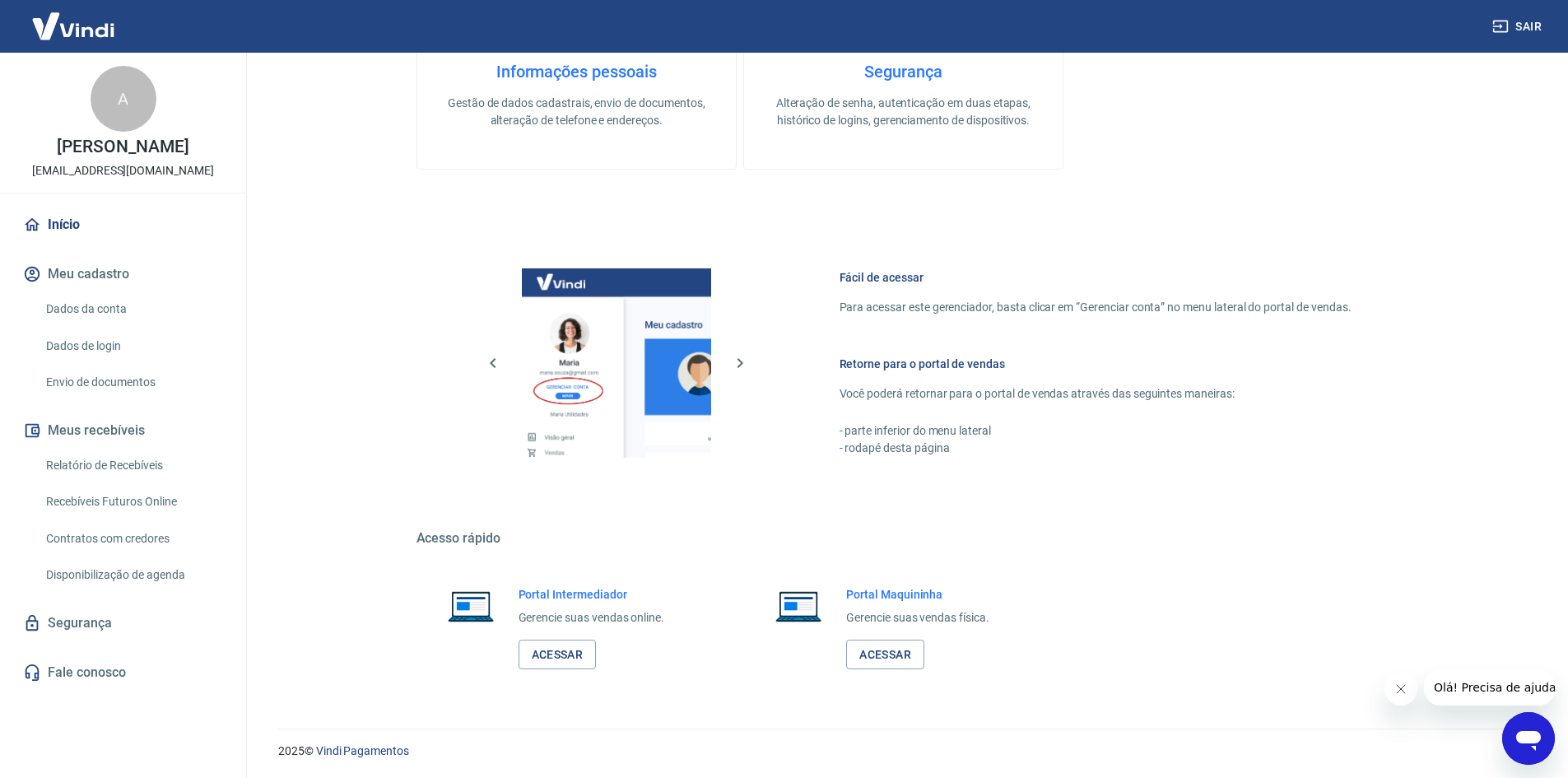
scroll to position [676, 0]
click at [578, 651] on link "Acessar" at bounding box center [557, 653] width 78 height 31
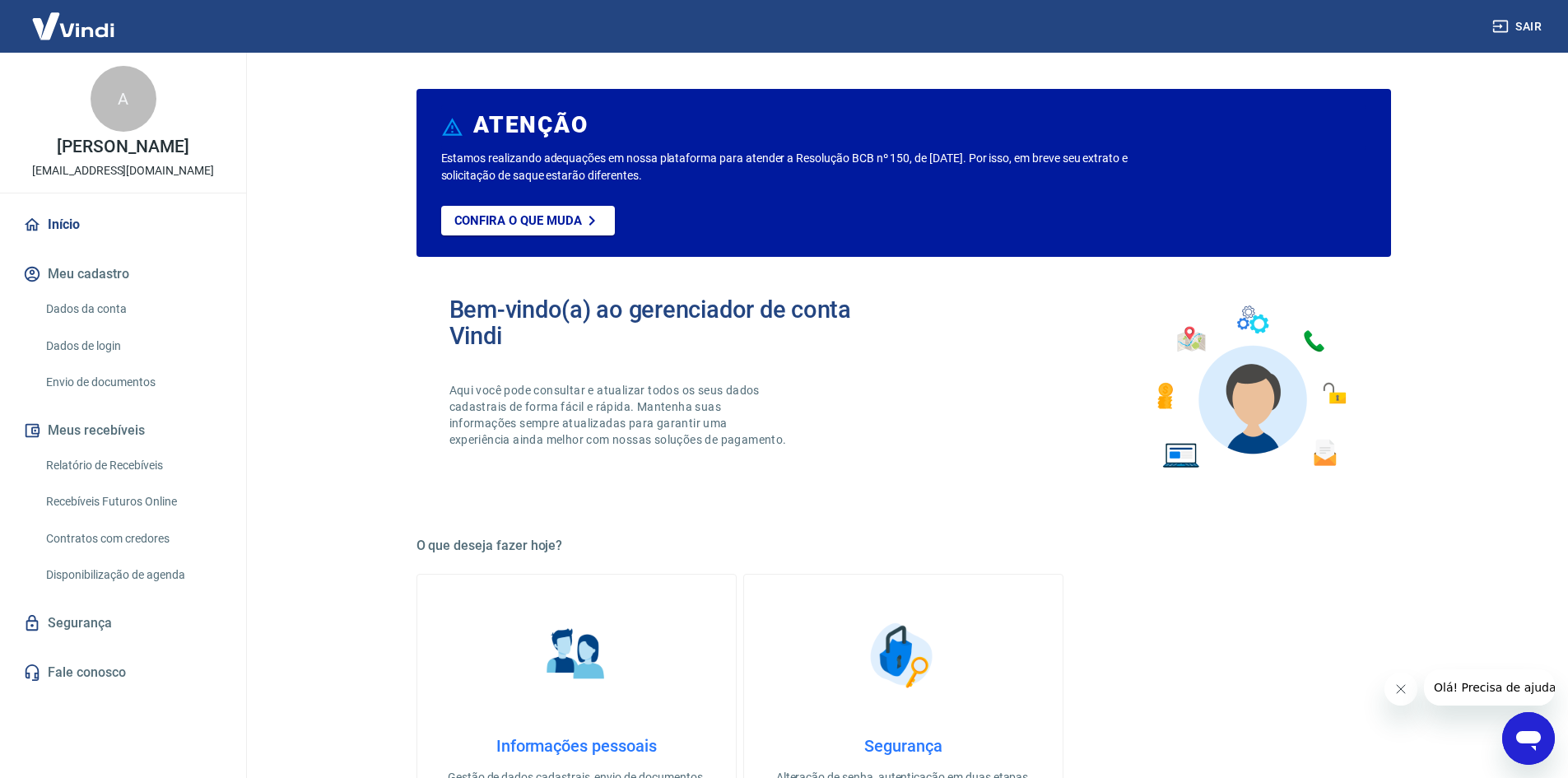
click at [171, 326] on link "Dados da conta" at bounding box center [133, 308] width 187 height 33
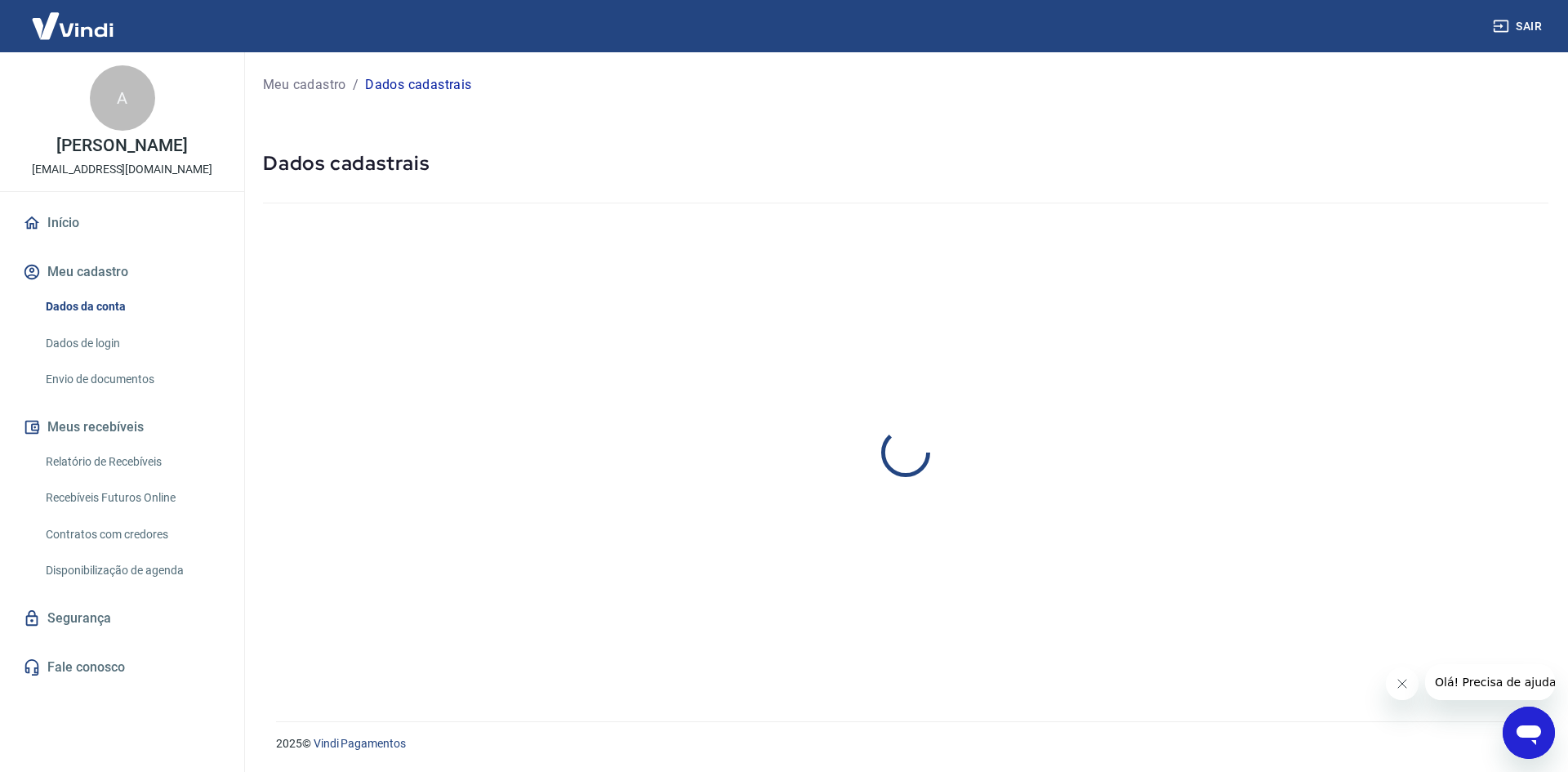
click at [172, 396] on link "Envio de documentos" at bounding box center [132, 379] width 186 height 33
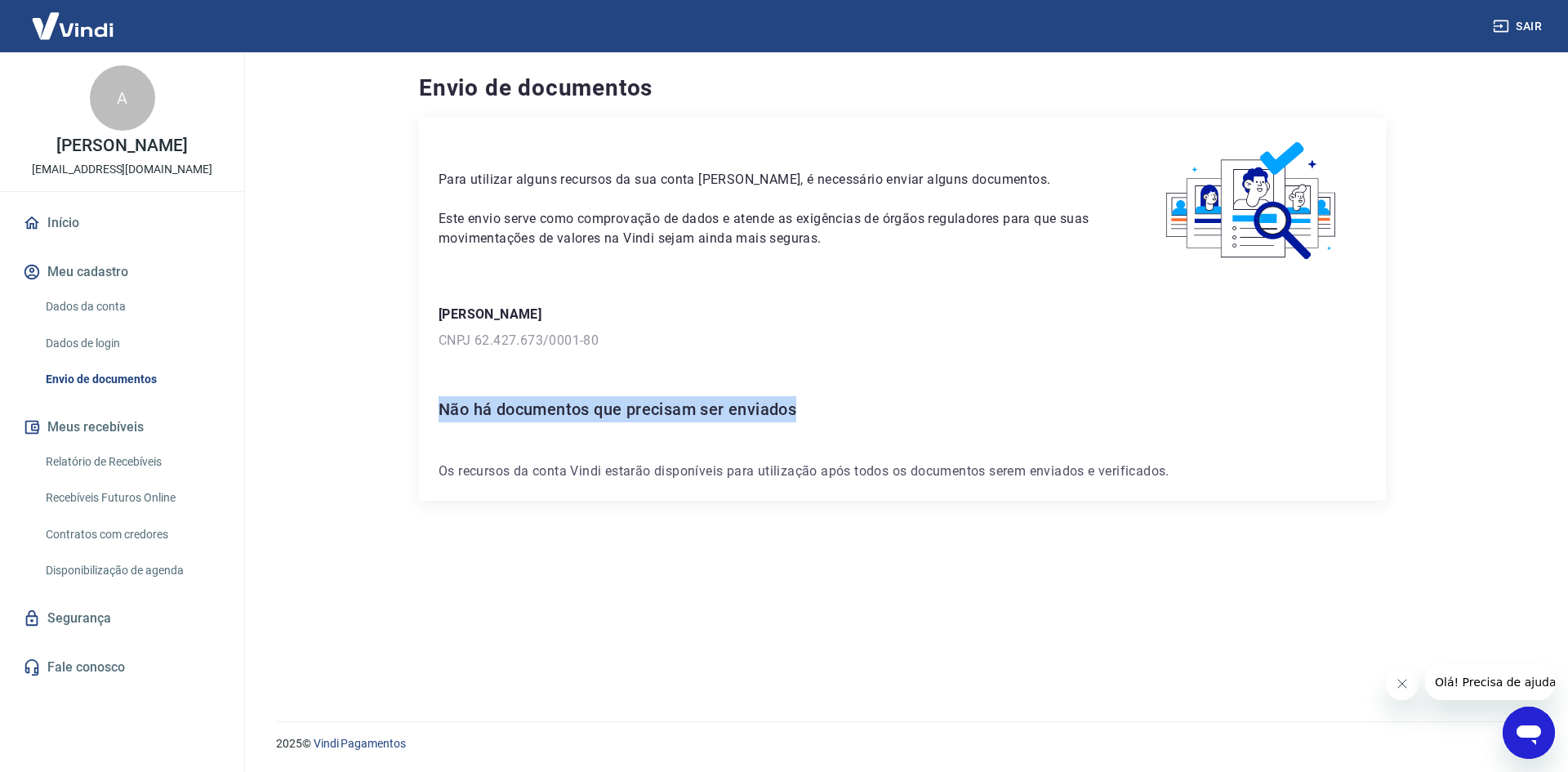
drag, startPoint x: 498, startPoint y: 408, endPoint x: 859, endPoint y: 400, distance: 361.1
click at [838, 404] on div "Para utilizar alguns recursos da sua conta [PERSON_NAME], é necessário enviar a…" at bounding box center [901, 309] width 967 height 383
click at [869, 397] on h6 "Não há documentos que precisam ser enviados" at bounding box center [902, 409] width 928 height 27
